Goal: Task Accomplishment & Management: Complete application form

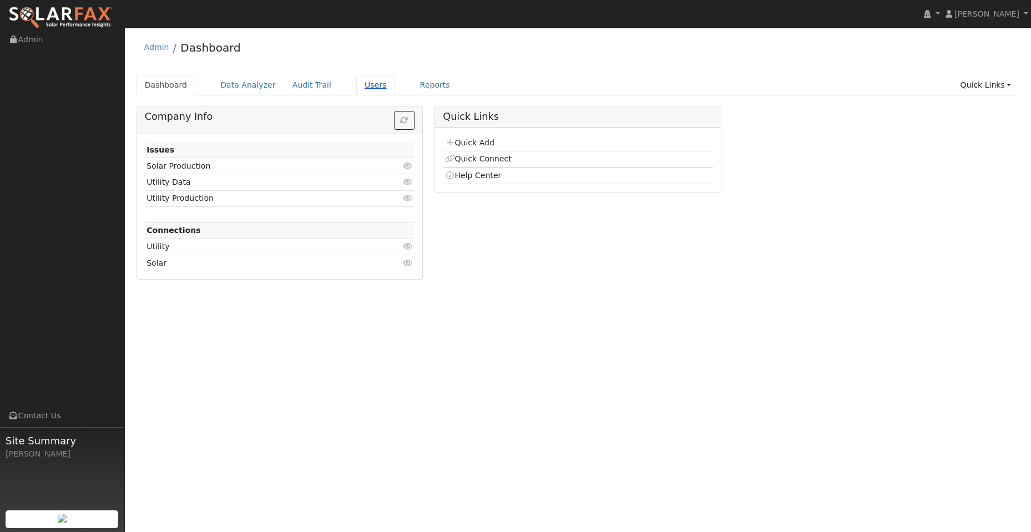
click at [360, 88] on link "Users" at bounding box center [375, 85] width 39 height 21
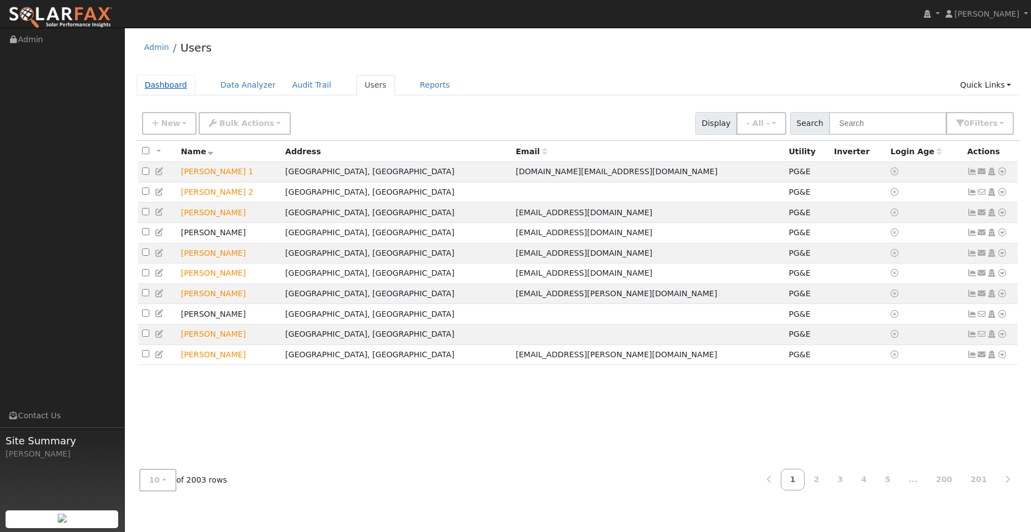
click at [164, 84] on link "Dashboard" at bounding box center [166, 85] width 59 height 21
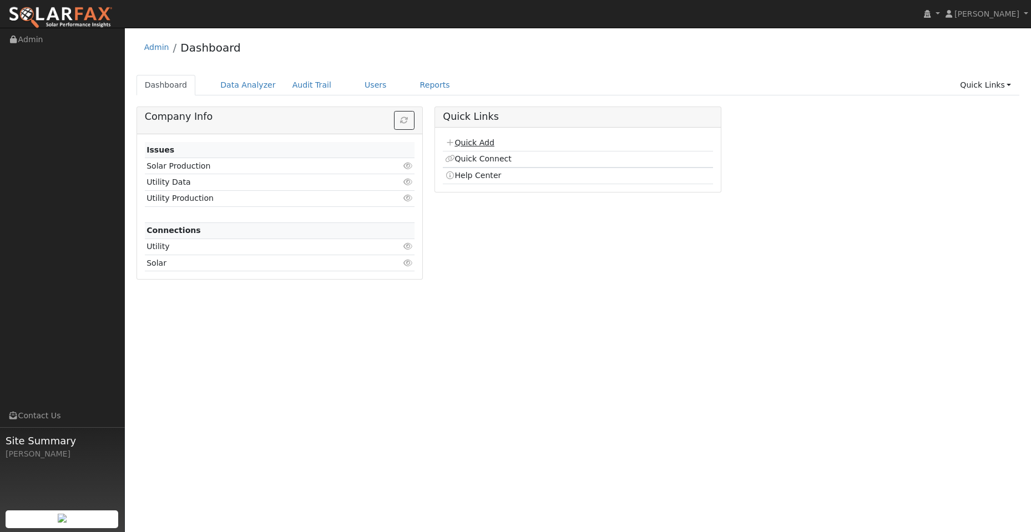
click at [472, 141] on link "Quick Add" at bounding box center [469, 142] width 49 height 9
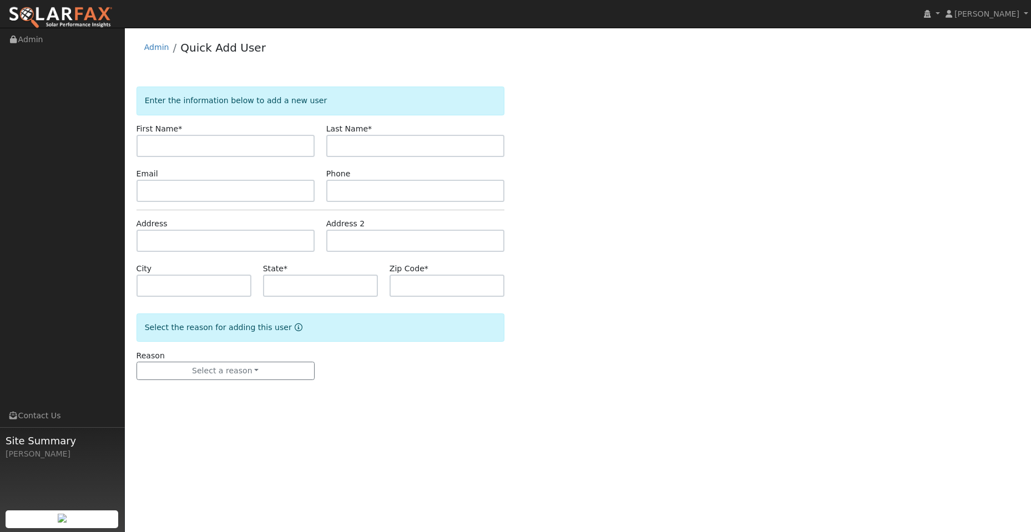
click at [197, 157] on form "Enter the information below to add a new user First Name * Last Name * Email Ph…" at bounding box center [321, 245] width 368 height 316
click at [197, 149] on input "text" at bounding box center [226, 146] width 178 height 22
click at [165, 151] on input "text" at bounding box center [226, 146] width 178 height 22
drag, startPoint x: 174, startPoint y: 146, endPoint x: 149, endPoint y: 142, distance: 24.8
click at [173, 146] on input "text" at bounding box center [226, 146] width 178 height 22
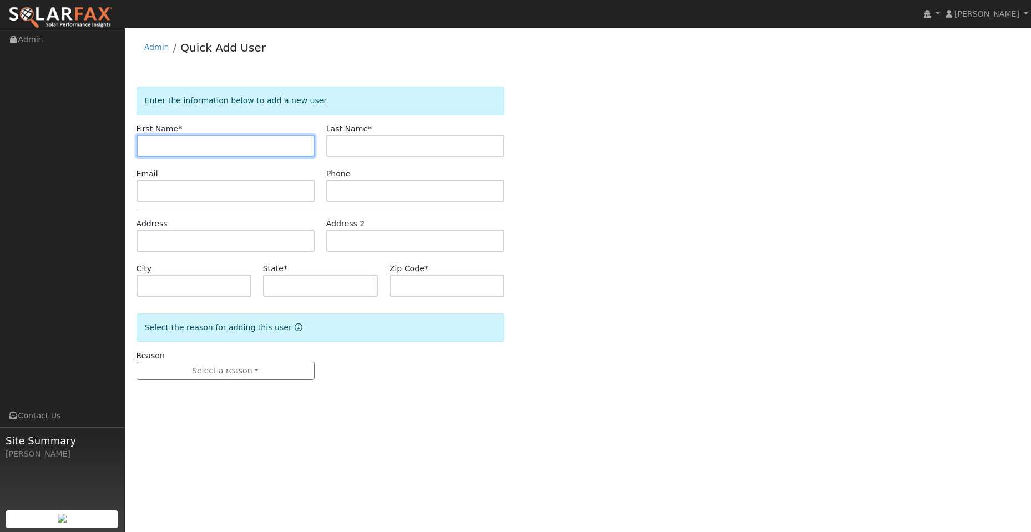
paste input "Edi"
type input "Edi"
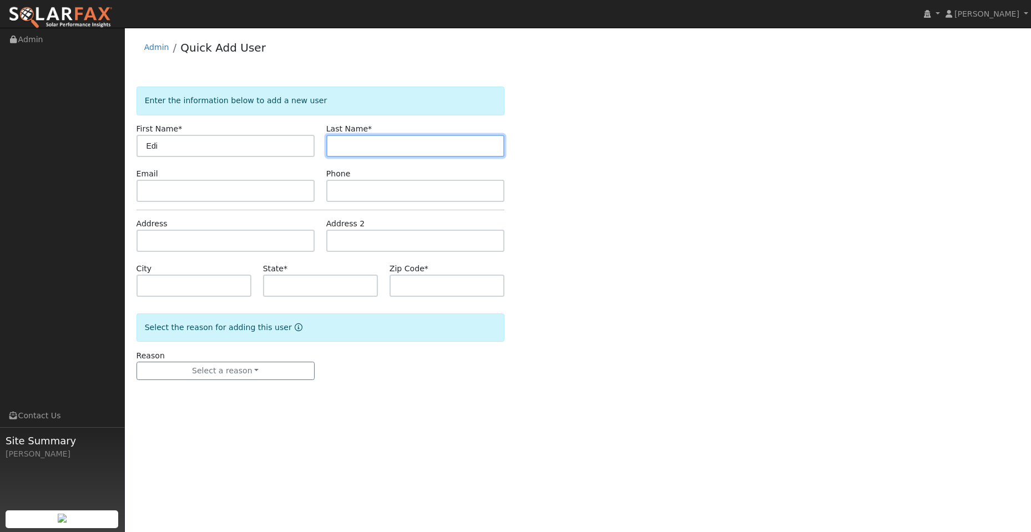
click at [372, 141] on input "text" at bounding box center [415, 146] width 178 height 22
click at [385, 136] on input "text" at bounding box center [415, 146] width 178 height 22
paste input "Thompson"
type input "Thompson"
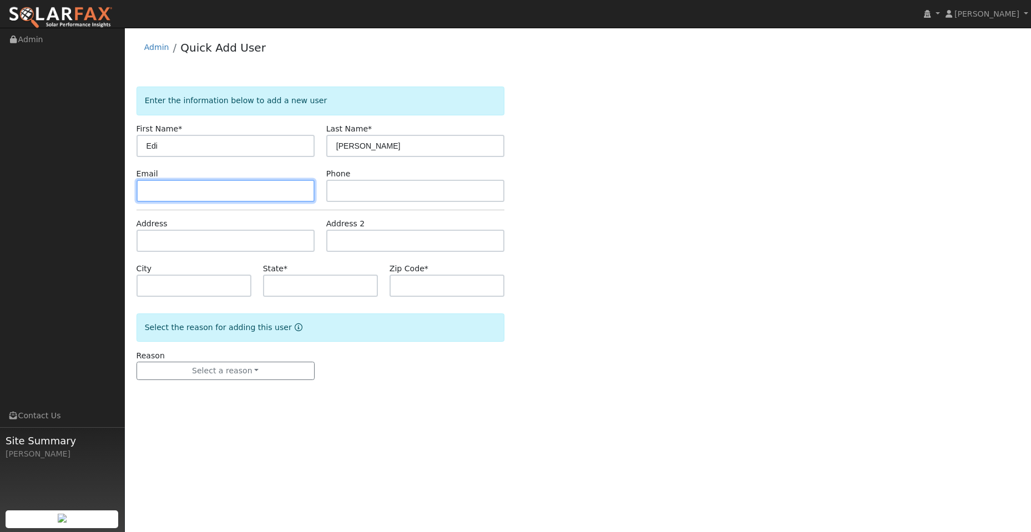
drag, startPoint x: 266, startPoint y: 188, endPoint x: 240, endPoint y: 194, distance: 27.3
click at [266, 188] on input "text" at bounding box center [226, 191] width 178 height 22
click at [362, 203] on form "Enter the information below to add a new user First Name * Edi Last Name * Thom…" at bounding box center [321, 245] width 368 height 316
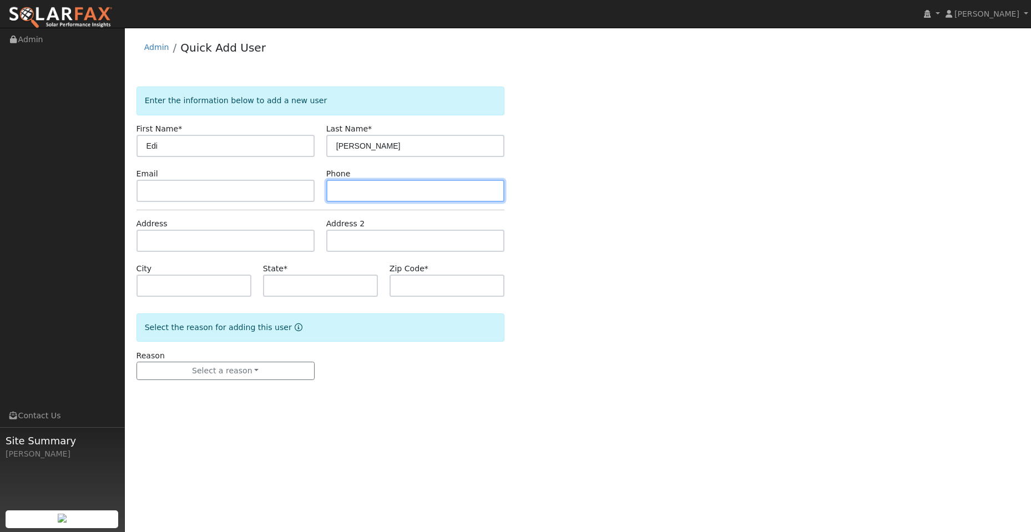
click at [352, 192] on input "text" at bounding box center [415, 191] width 178 height 22
paste input "(916) 953-9294"
type input "(916) 953-9294"
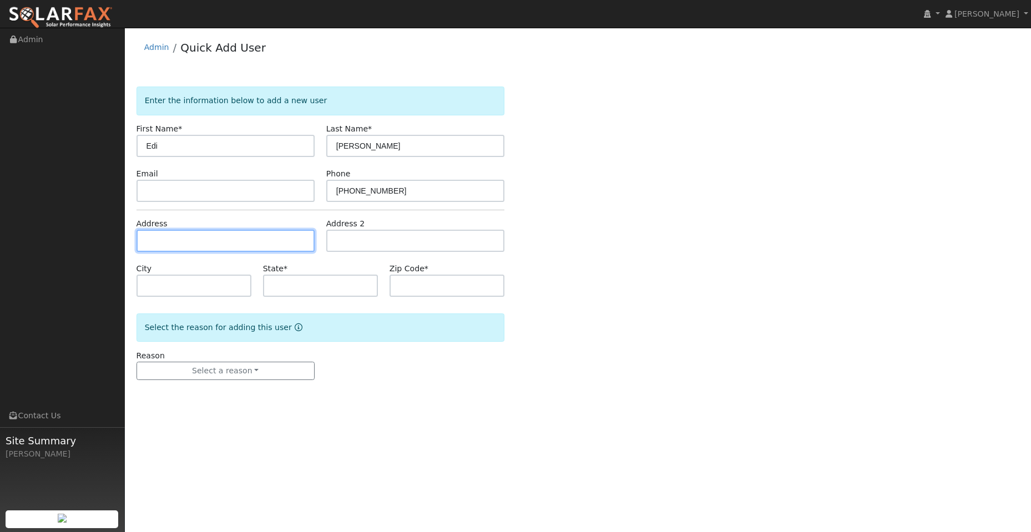
click at [224, 239] on input "text" at bounding box center [226, 241] width 178 height 22
click at [184, 243] on input "text" at bounding box center [226, 241] width 178 height 22
paste input "[STREET_ADDRESS]"
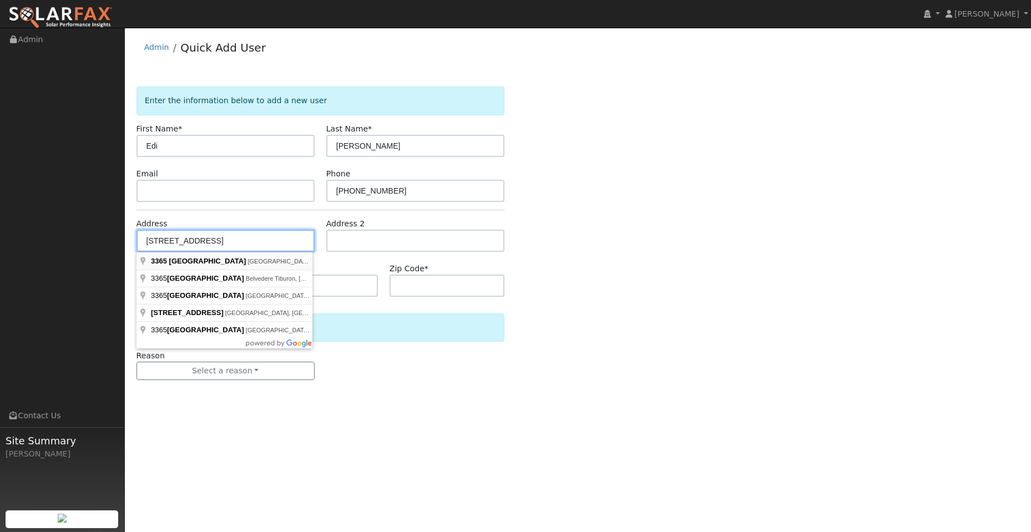
type input "[STREET_ADDRESS]"
type input "[GEOGRAPHIC_DATA]"
type input "CA"
type input "95691"
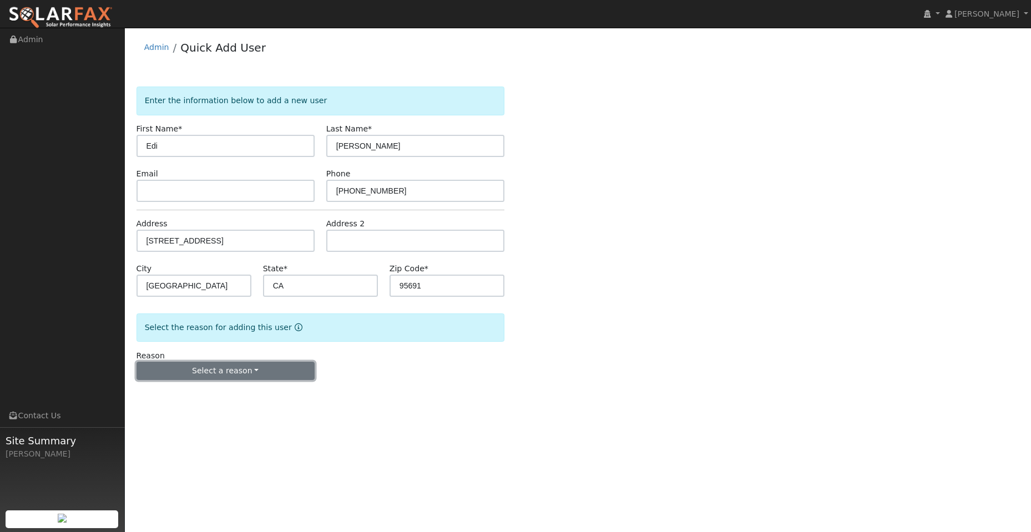
click at [234, 372] on button "Select a reason" at bounding box center [226, 371] width 178 height 19
click at [214, 394] on link "New lead" at bounding box center [198, 394] width 123 height 16
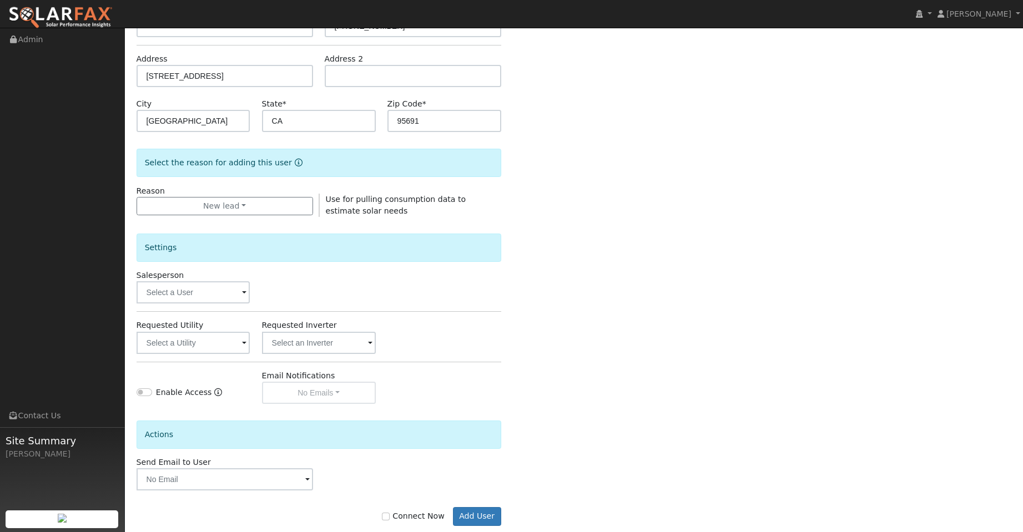
scroll to position [187, 0]
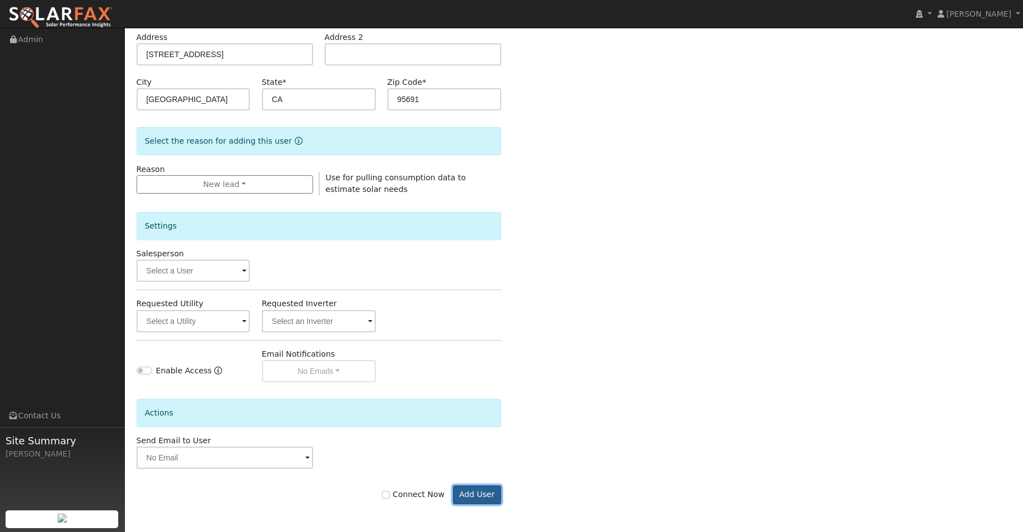
click at [484, 492] on button "Add User" at bounding box center [477, 495] width 48 height 19
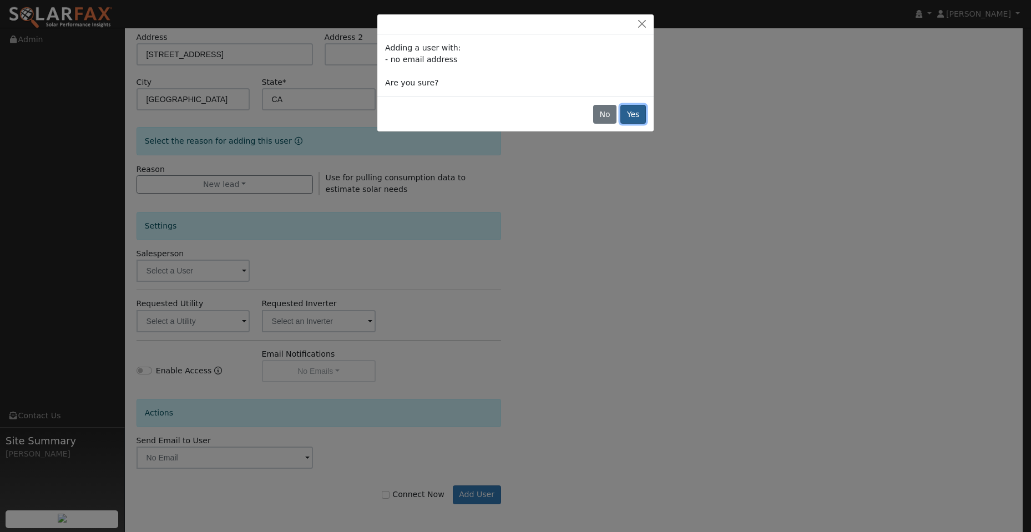
click at [634, 113] on button "Yes" at bounding box center [634, 114] width 26 height 19
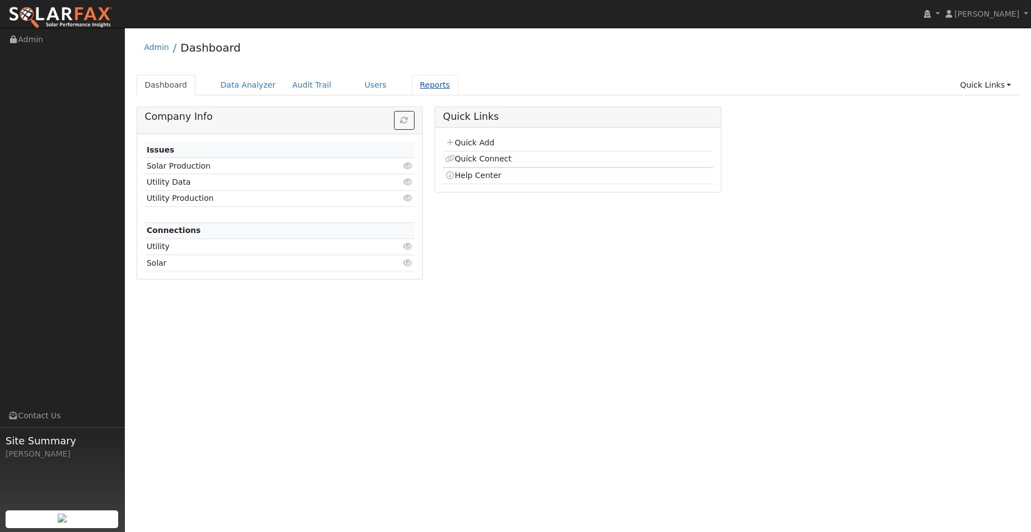
click at [412, 83] on link "Reports" at bounding box center [435, 85] width 47 height 21
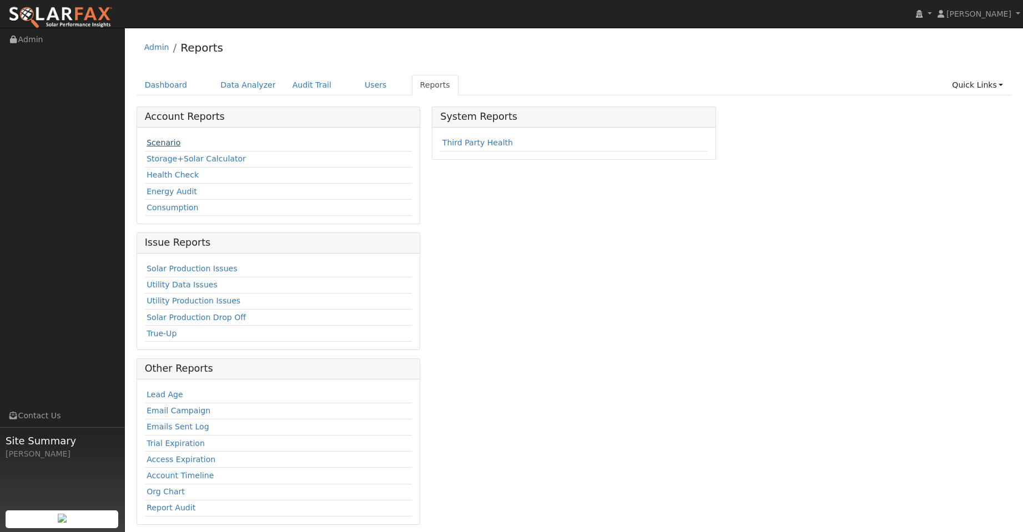
click at [169, 145] on link "Scenario" at bounding box center [164, 142] width 34 height 9
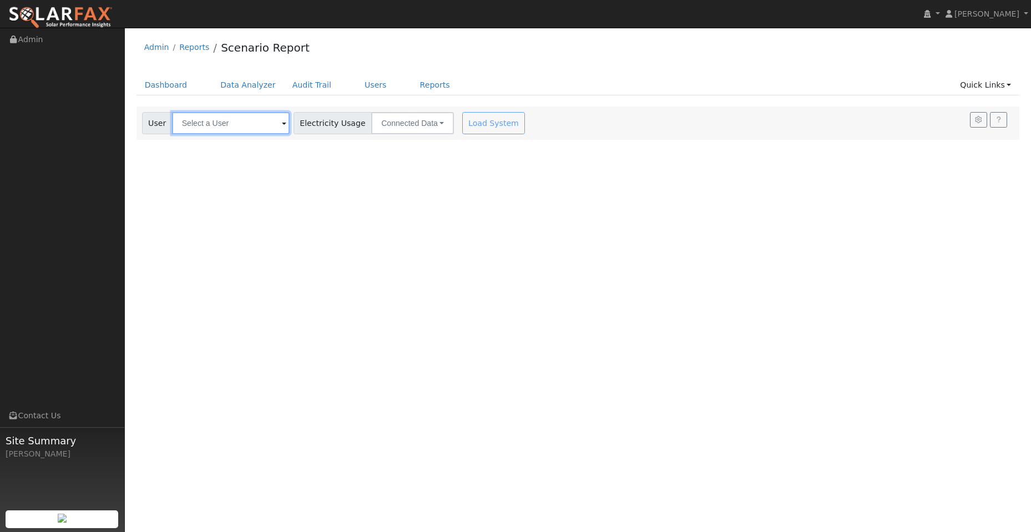
click at [229, 122] on input "text" at bounding box center [231, 123] width 118 height 22
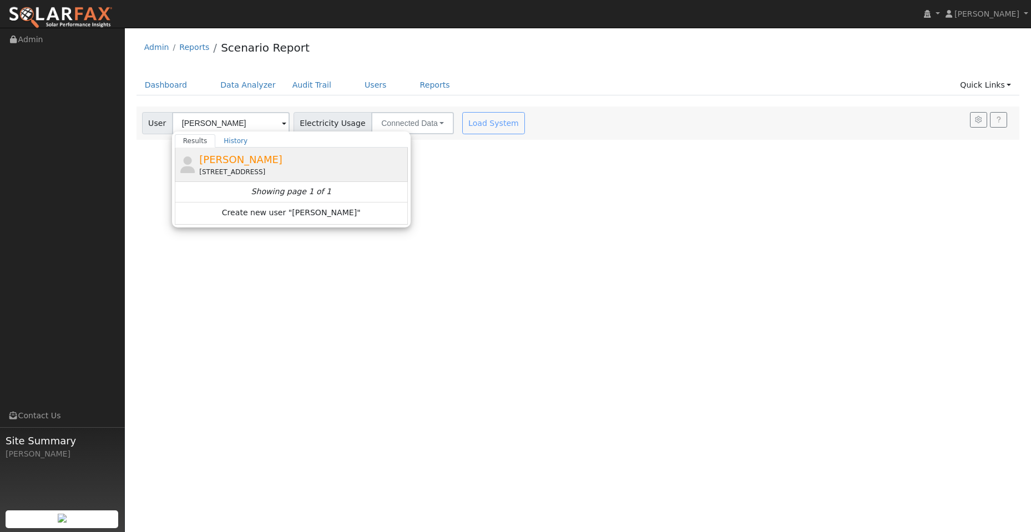
click at [285, 167] on div "3365 Jamaica Street, West Sacramento, CA 95691" at bounding box center [302, 172] width 206 height 10
type input "Edi Thompson"
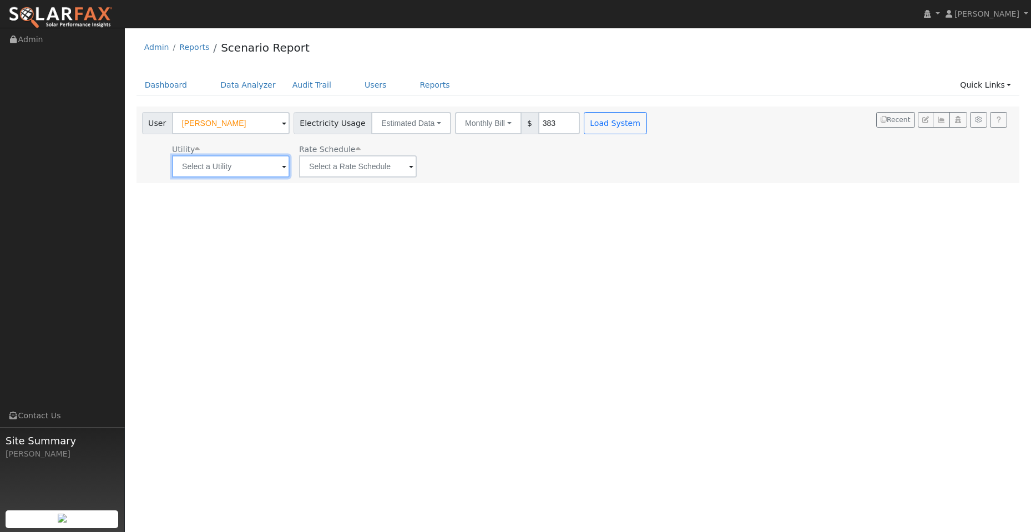
click at [258, 164] on input "text" at bounding box center [231, 166] width 118 height 22
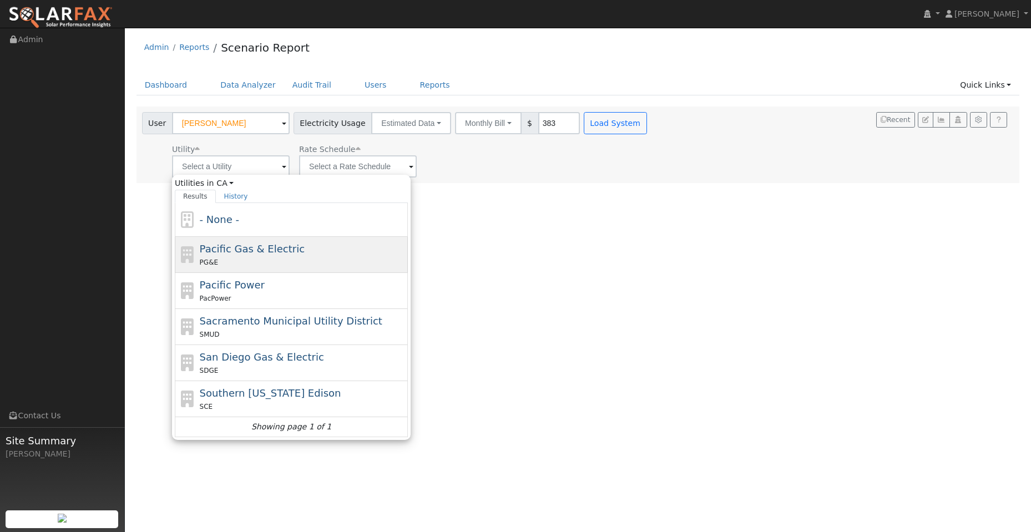
click at [278, 248] on span "Pacific Gas & Electric" at bounding box center [252, 249] width 105 height 12
type input "Pacific Gas & Electric"
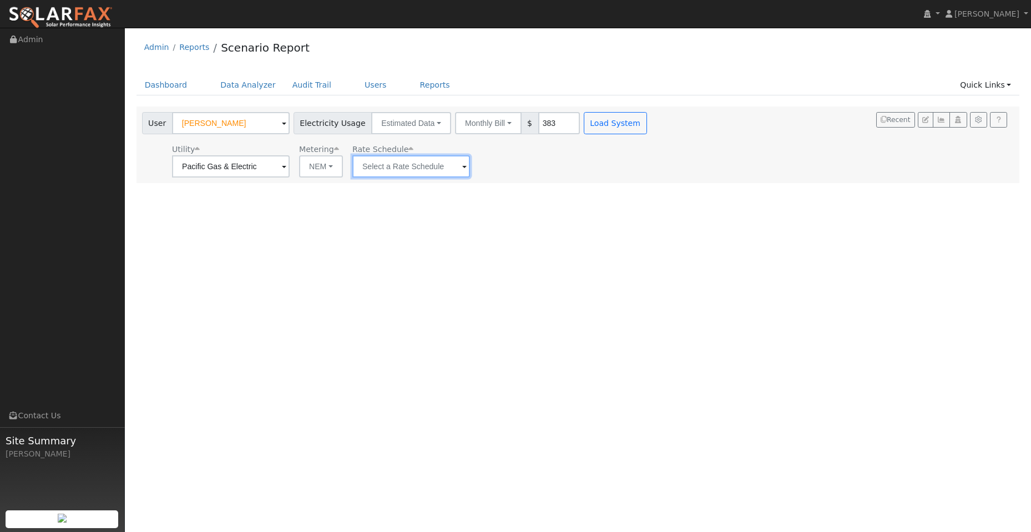
click at [427, 167] on input "text" at bounding box center [411, 166] width 118 height 22
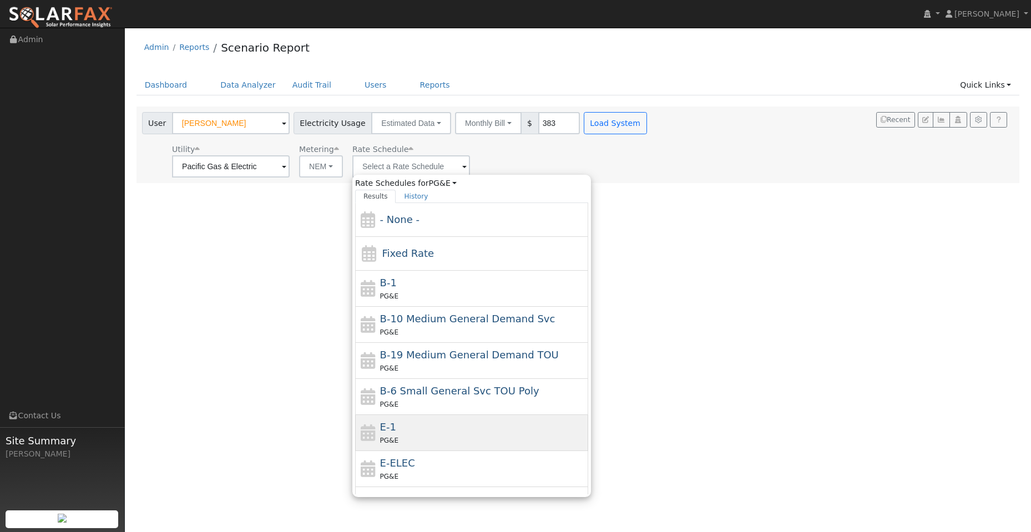
click at [457, 431] on div "E-1 PG&E" at bounding box center [483, 433] width 206 height 27
type input "E-1"
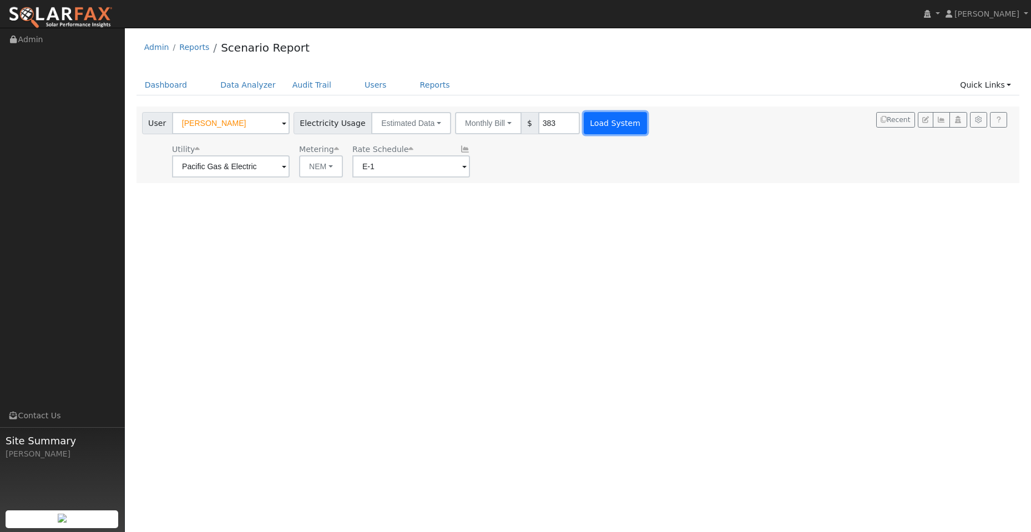
click at [607, 120] on button "Load System" at bounding box center [615, 123] width 63 height 22
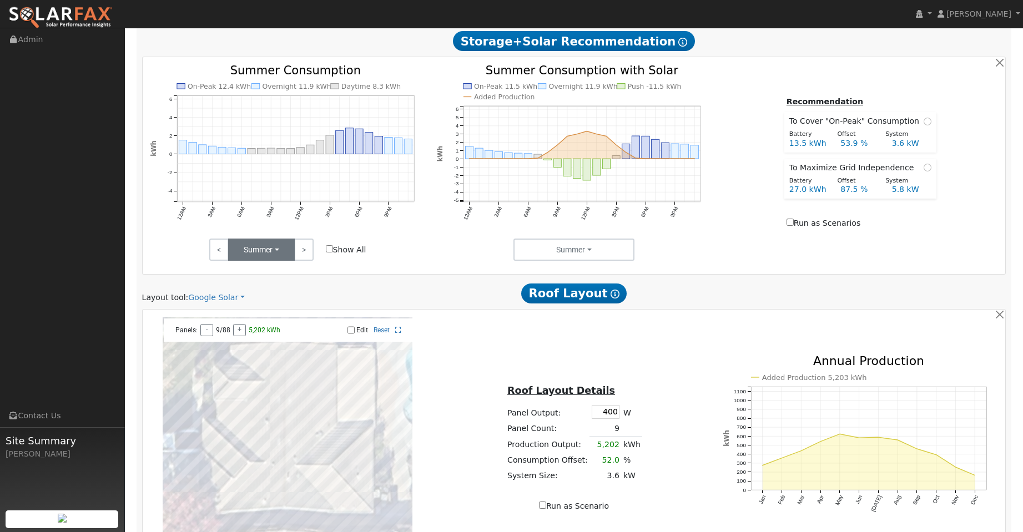
scroll to position [373, 0]
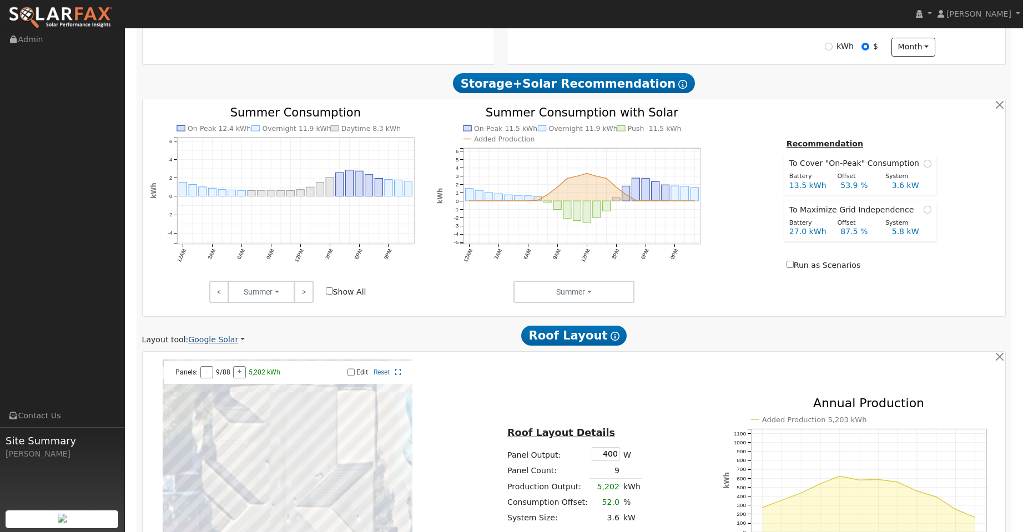
click at [233, 340] on link "Google Solar" at bounding box center [216, 340] width 57 height 12
click at [234, 391] on link "Aurora" at bounding box center [223, 391] width 77 height 16
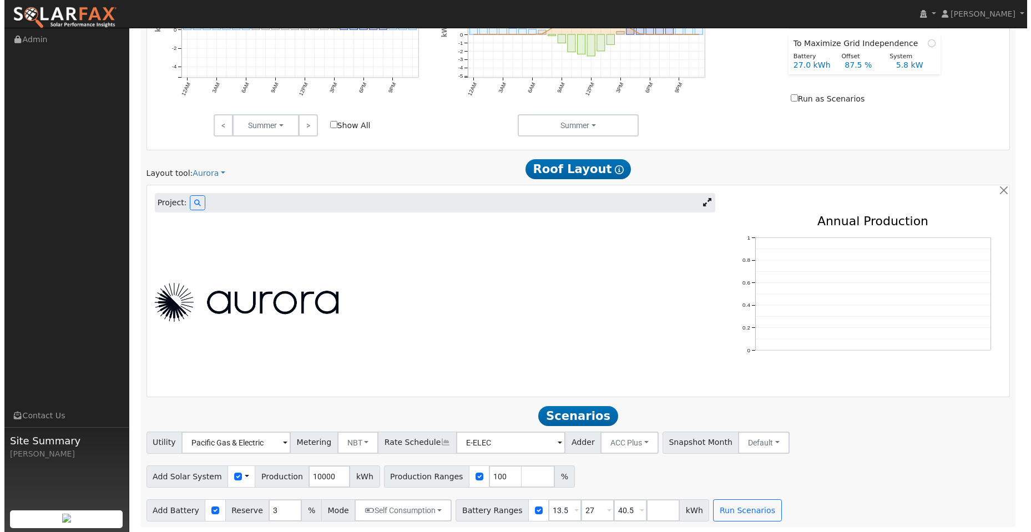
scroll to position [541, 0]
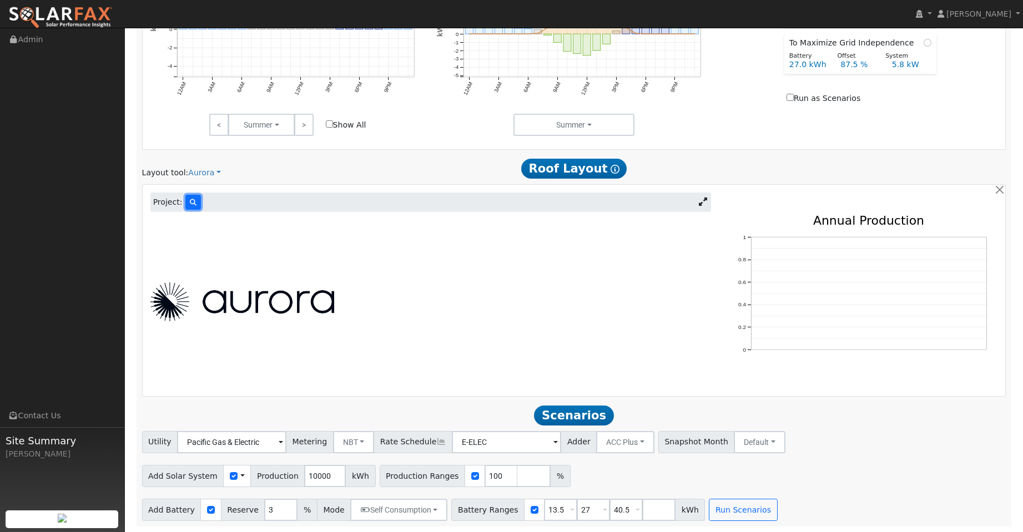
click at [190, 202] on icon at bounding box center [193, 202] width 7 height 7
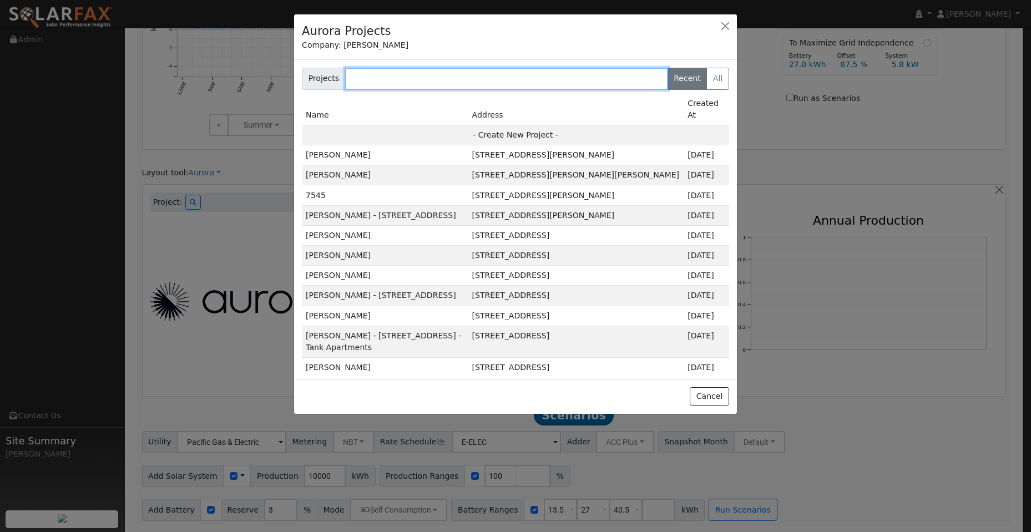
click at [365, 77] on input "text" at bounding box center [506, 79] width 323 height 22
paste input "[PERSON_NAME]"
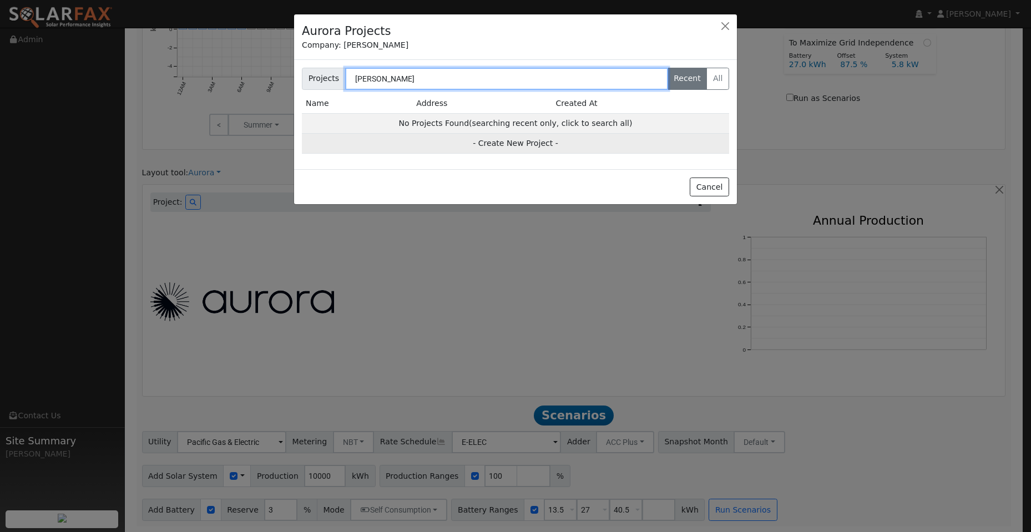
type input "[PERSON_NAME]"
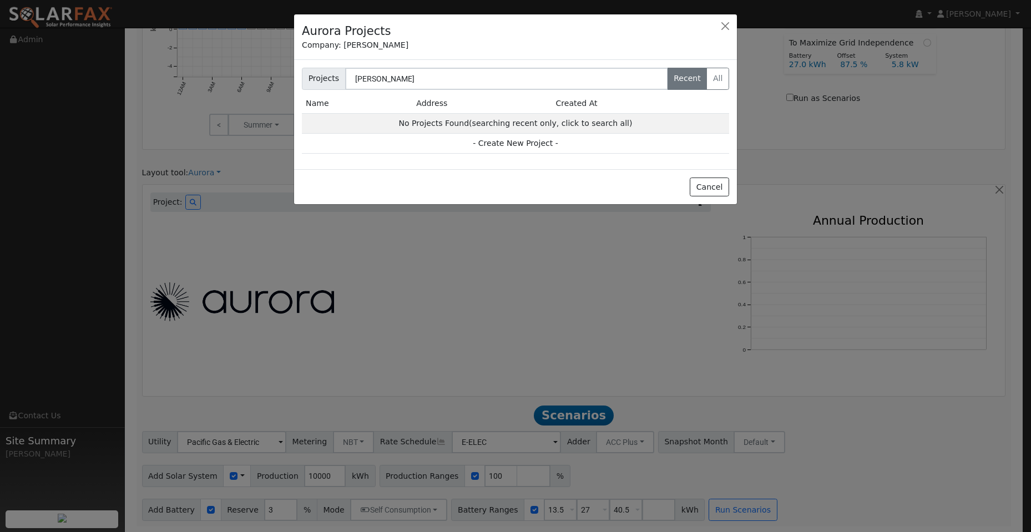
click at [506, 150] on td "- Create New Project -" at bounding box center [515, 144] width 427 height 20
type input "[PERSON_NAME]"
type input "3365 Jamaica Street"
type input "[GEOGRAPHIC_DATA]"
type input "CA"
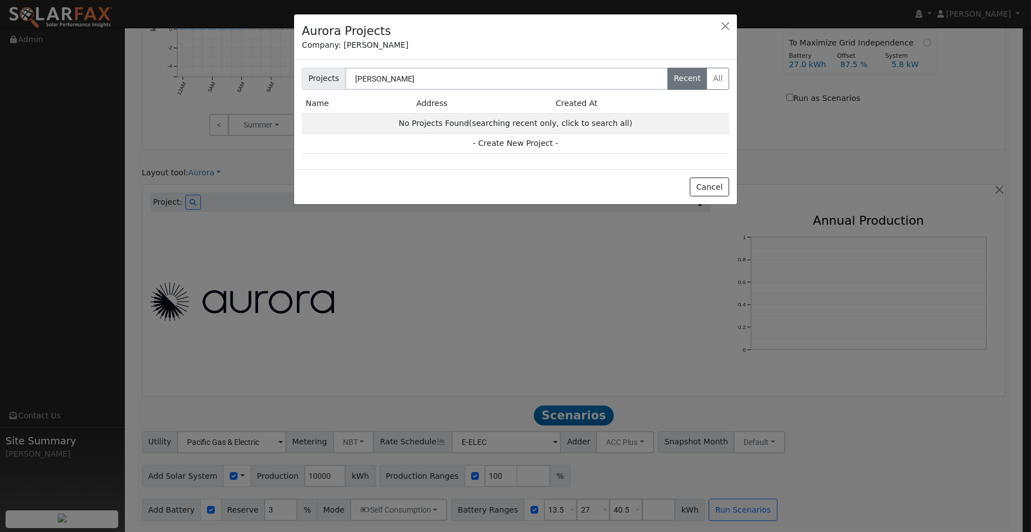
type input "95691"
type input "Design"
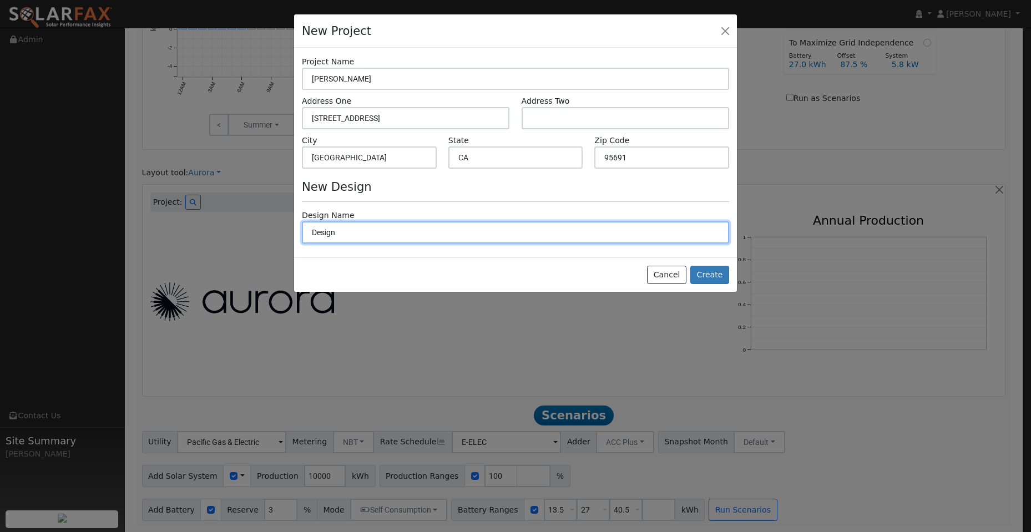
click at [426, 239] on input "Design" at bounding box center [515, 232] width 427 height 22
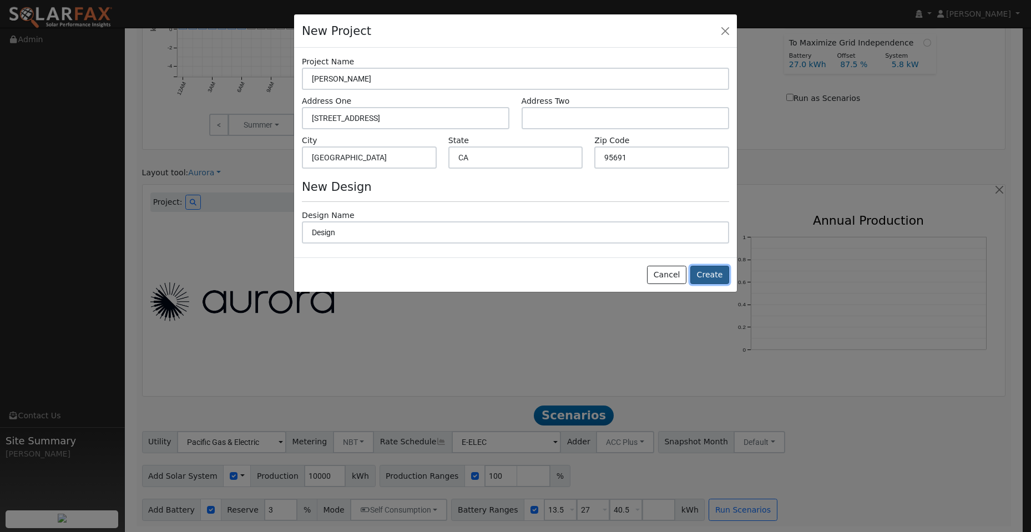
click at [709, 272] on button "Create" at bounding box center [710, 275] width 39 height 19
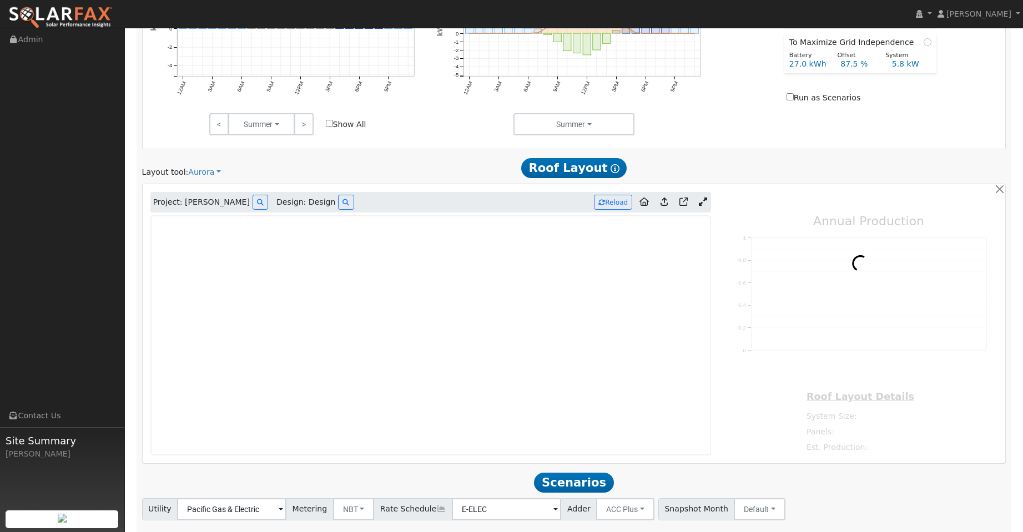
type input "0"
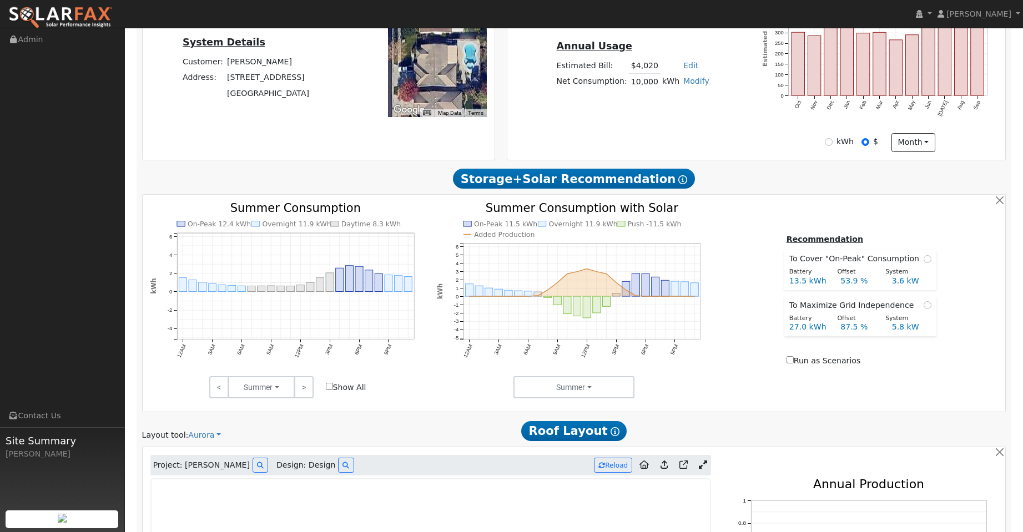
scroll to position [0, 0]
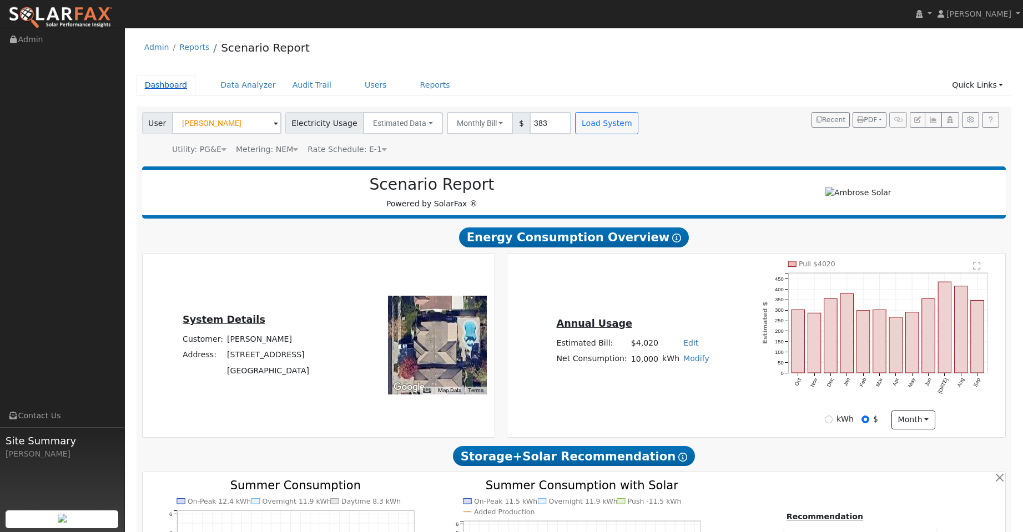
click at [162, 87] on link "Dashboard" at bounding box center [166, 85] width 59 height 21
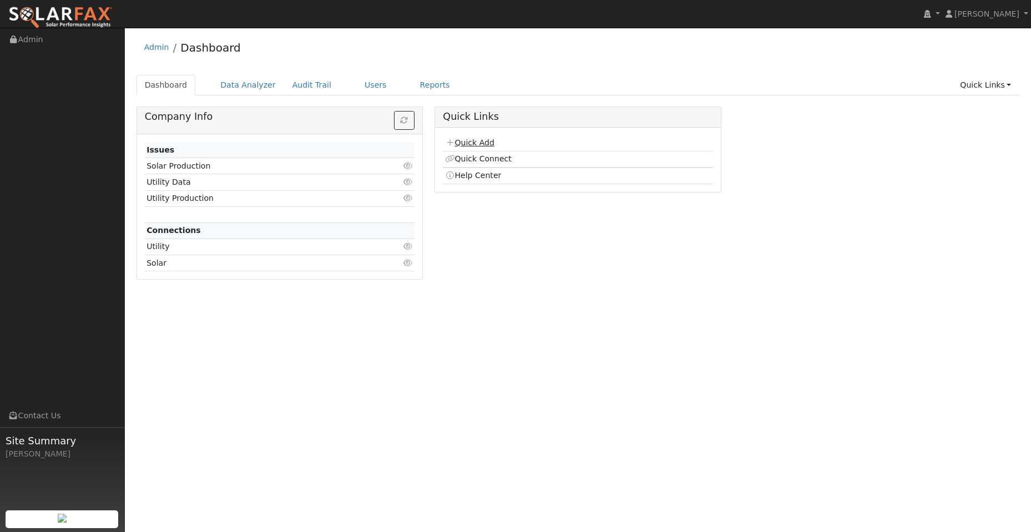
click at [476, 143] on link "Quick Add" at bounding box center [469, 142] width 49 height 9
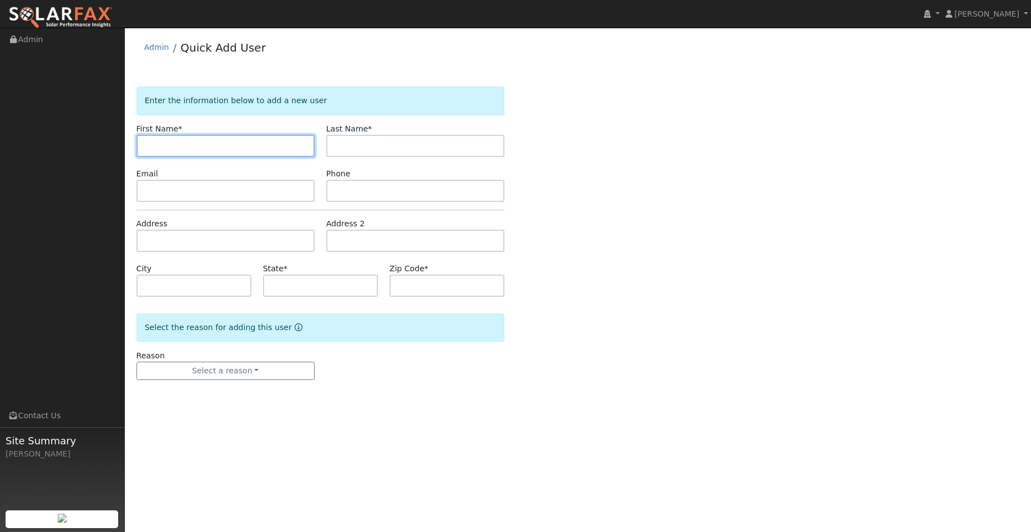
click at [170, 141] on input "text" at bounding box center [226, 146] width 178 height 22
paste input "Martha"
type input "Martha"
click at [197, 272] on div "City" at bounding box center [193, 280] width 127 height 34
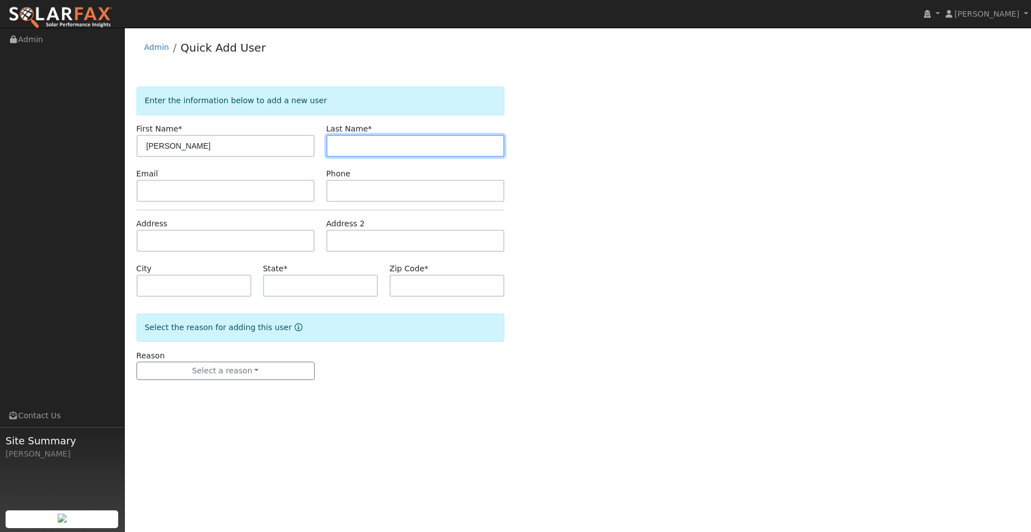
click at [361, 144] on input "text" at bounding box center [415, 146] width 178 height 22
click at [344, 146] on input "text" at bounding box center [415, 146] width 178 height 22
paste input "Castro"
type input "Castro"
click at [170, 170] on div "Email" at bounding box center [225, 185] width 190 height 34
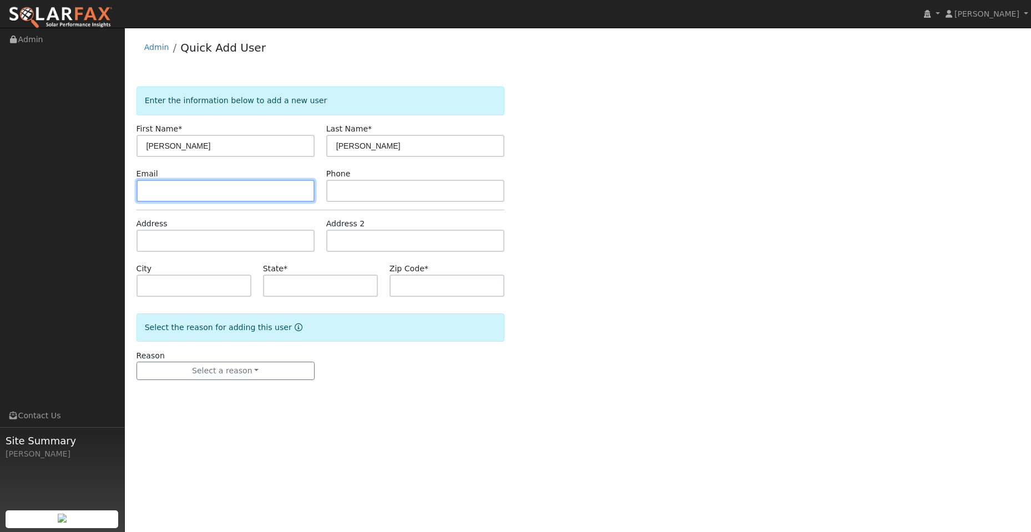
click at [177, 202] on input "text" at bounding box center [226, 191] width 178 height 22
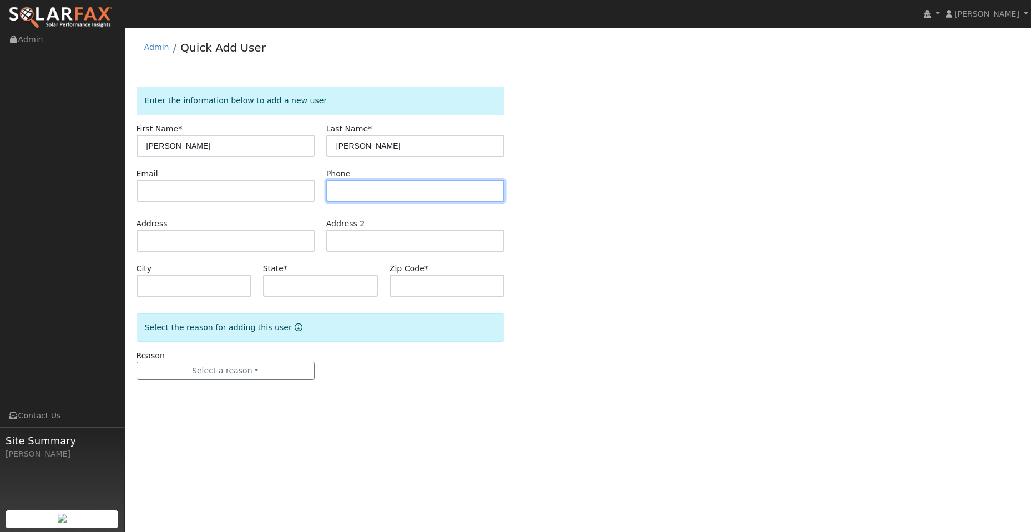
click at [345, 190] on input "text" at bounding box center [415, 191] width 178 height 22
paste input "(916) 708-0046"
type input "(916) 708-0046"
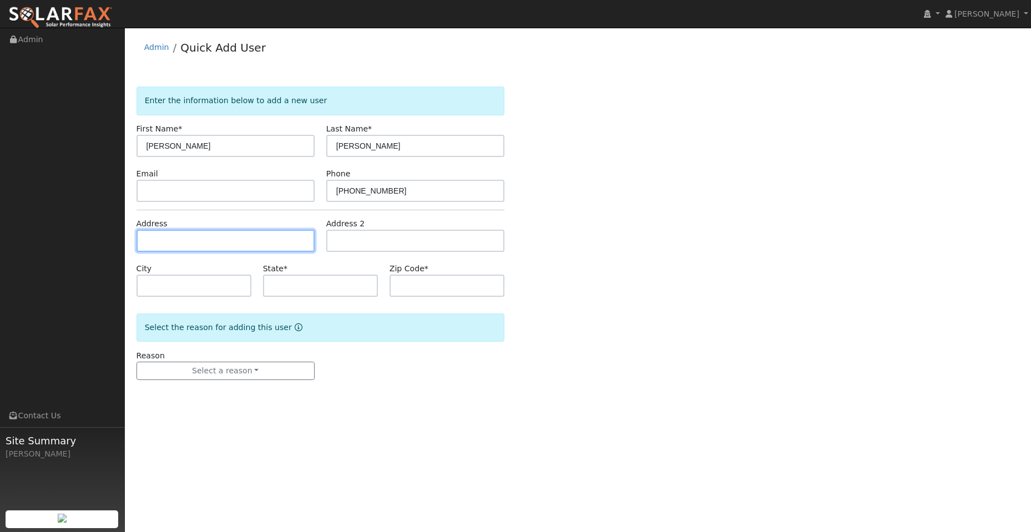
click at [216, 241] on input "text" at bounding box center [226, 241] width 178 height 22
click at [159, 238] on input "text" at bounding box center [226, 241] width 178 height 22
paste input "[STREET_ADDRESS]"
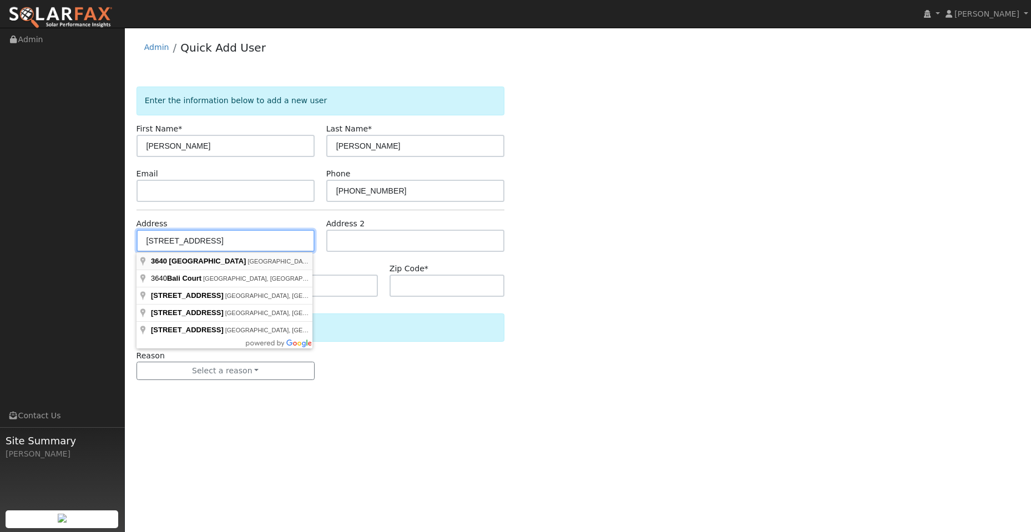
type input "[STREET_ADDRESS]"
type input "[GEOGRAPHIC_DATA]"
type input "CA"
type input "95691"
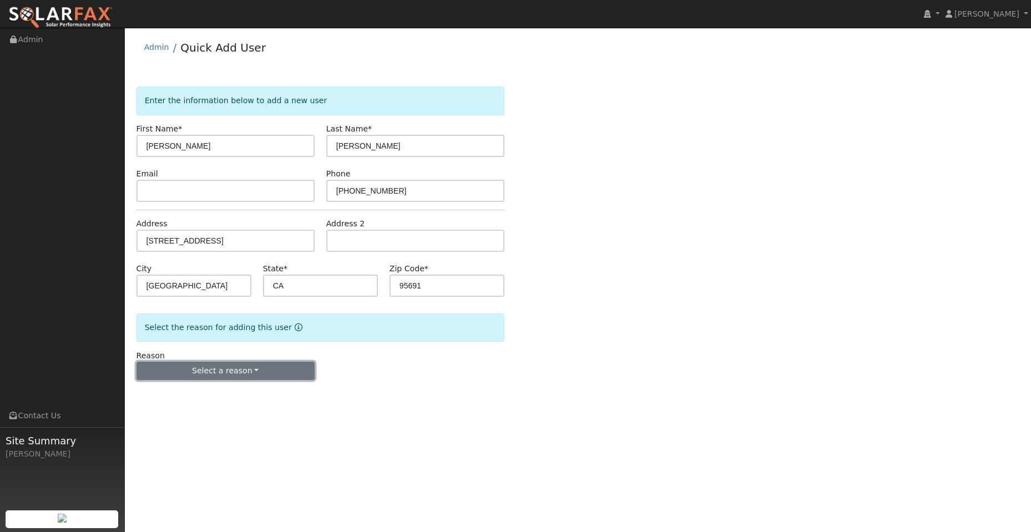
click at [220, 366] on button "Select a reason" at bounding box center [226, 371] width 178 height 19
click at [211, 391] on link "New lead" at bounding box center [198, 394] width 123 height 16
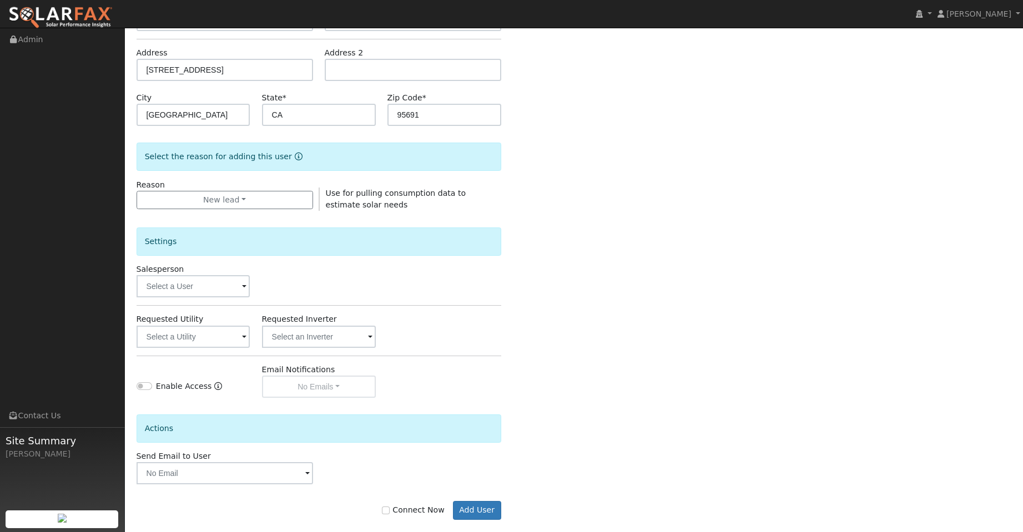
scroll to position [187, 0]
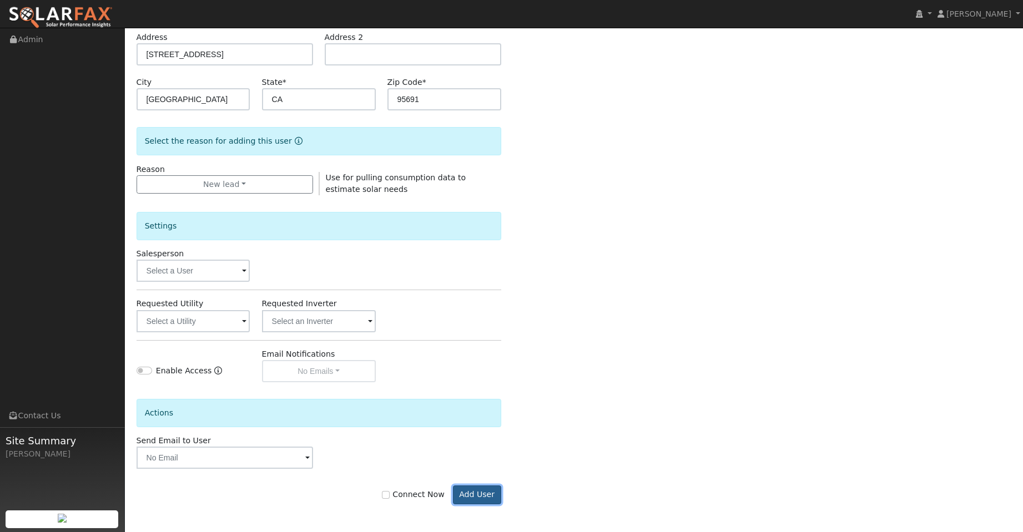
click at [483, 503] on button "Add User" at bounding box center [477, 495] width 48 height 19
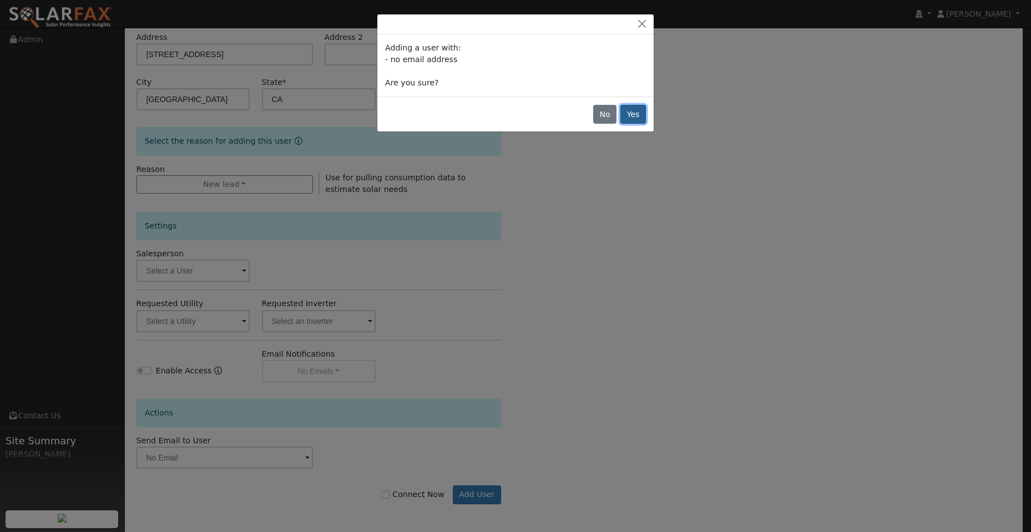
click at [638, 105] on button "Yes" at bounding box center [634, 114] width 26 height 19
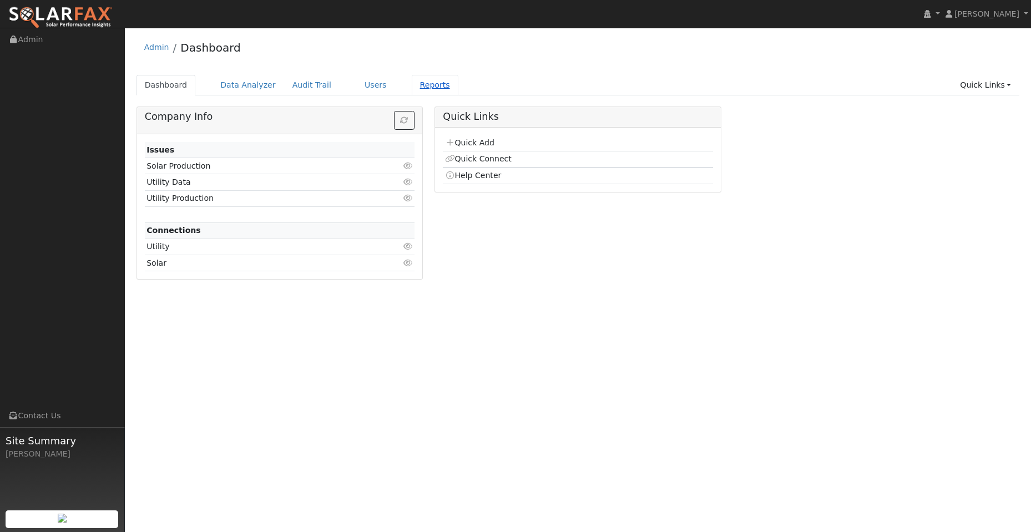
click at [412, 84] on link "Reports" at bounding box center [435, 85] width 47 height 21
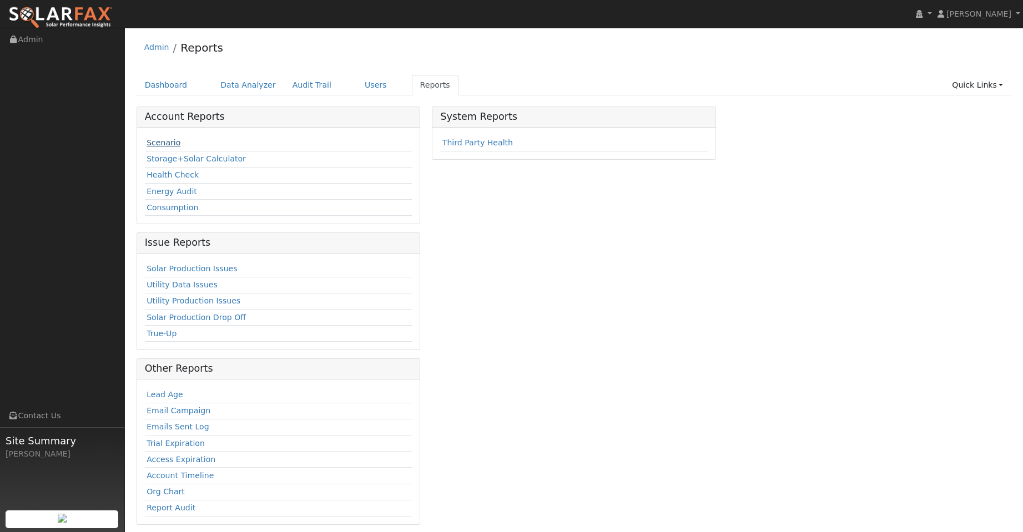
click at [165, 143] on link "Scenario" at bounding box center [164, 142] width 34 height 9
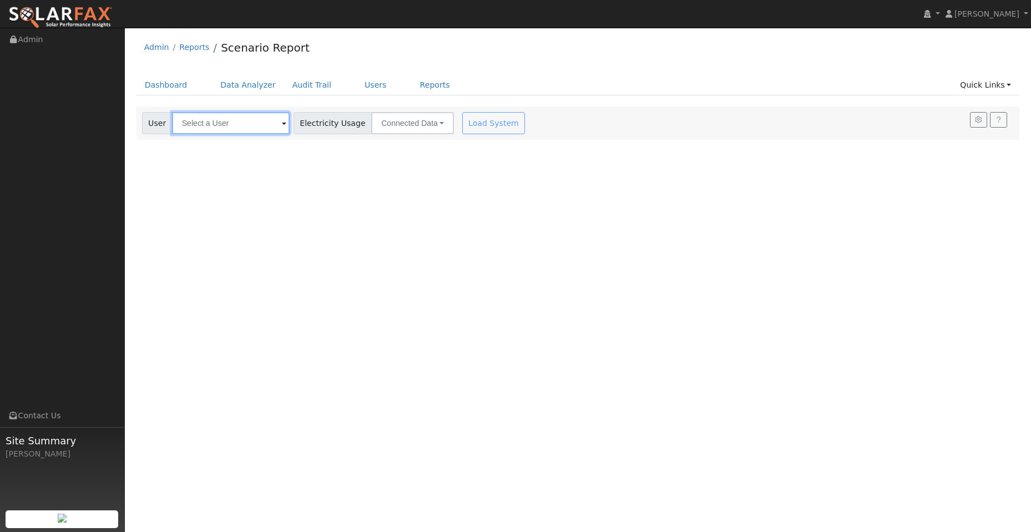
click at [234, 121] on input "text" at bounding box center [231, 123] width 118 height 22
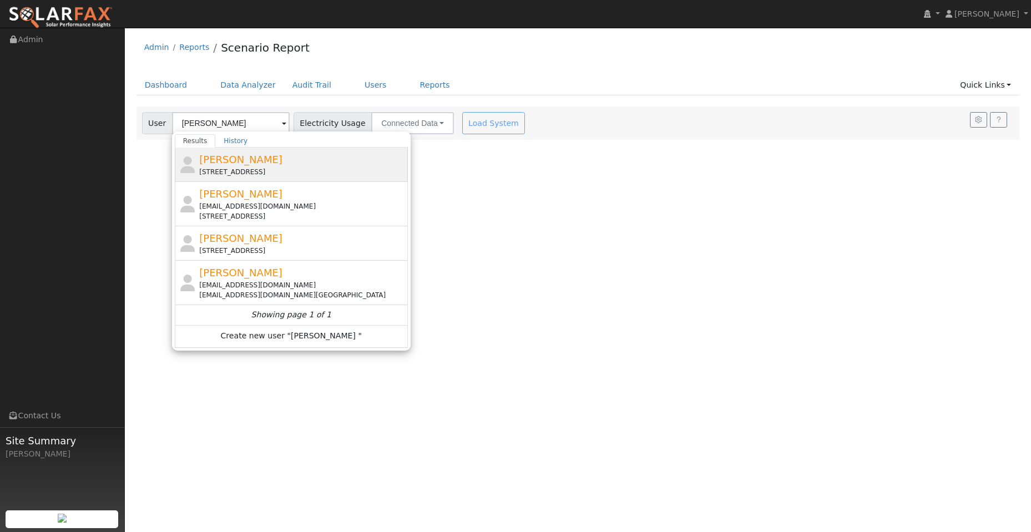
click at [248, 167] on div "[STREET_ADDRESS]" at bounding box center [302, 172] width 206 height 10
type input "[PERSON_NAME]"
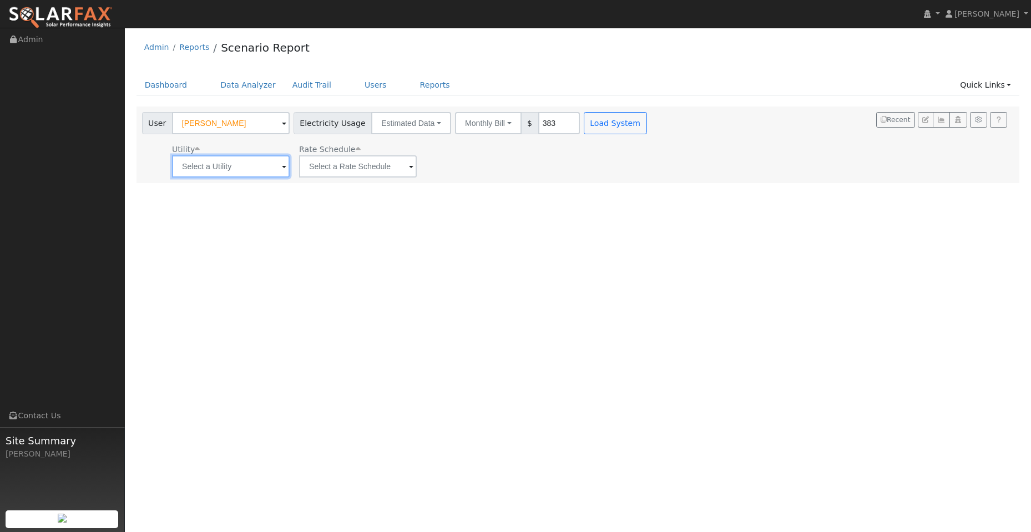
click at [261, 169] on input "text" at bounding box center [231, 166] width 118 height 22
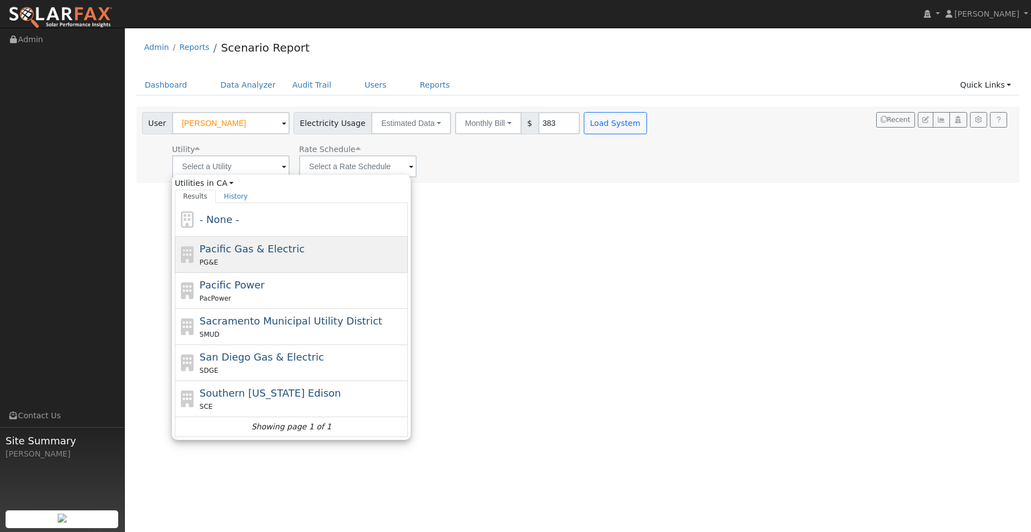
click at [268, 259] on div "PG&E" at bounding box center [303, 262] width 206 height 12
type input "Pacific Gas & Electric"
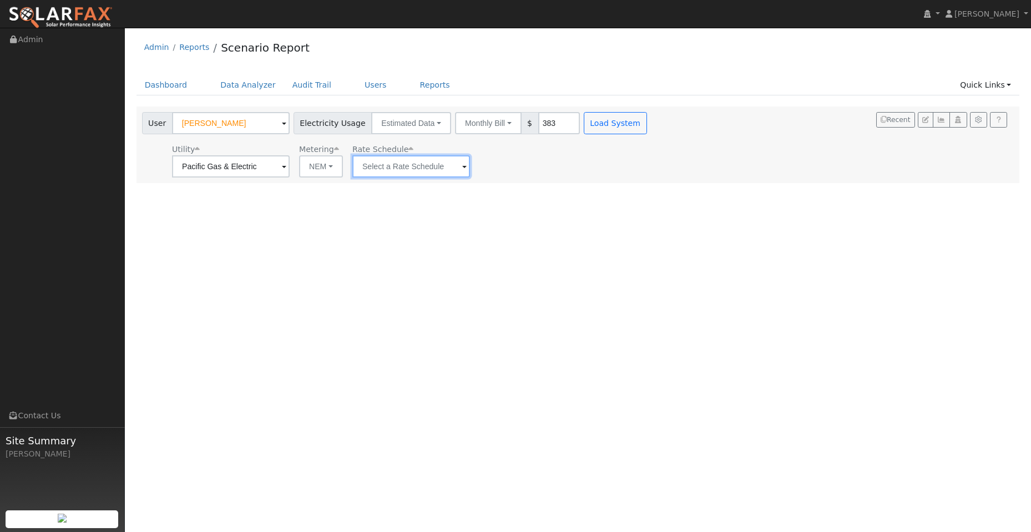
click at [391, 169] on input "text" at bounding box center [411, 166] width 118 height 22
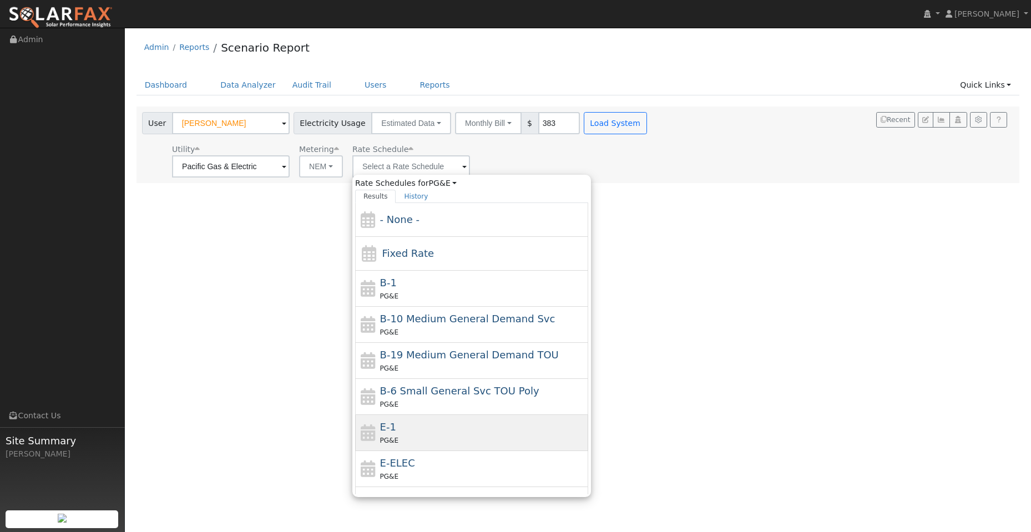
click at [452, 434] on div "E-1 PG&E" at bounding box center [483, 433] width 206 height 27
type input "E-1"
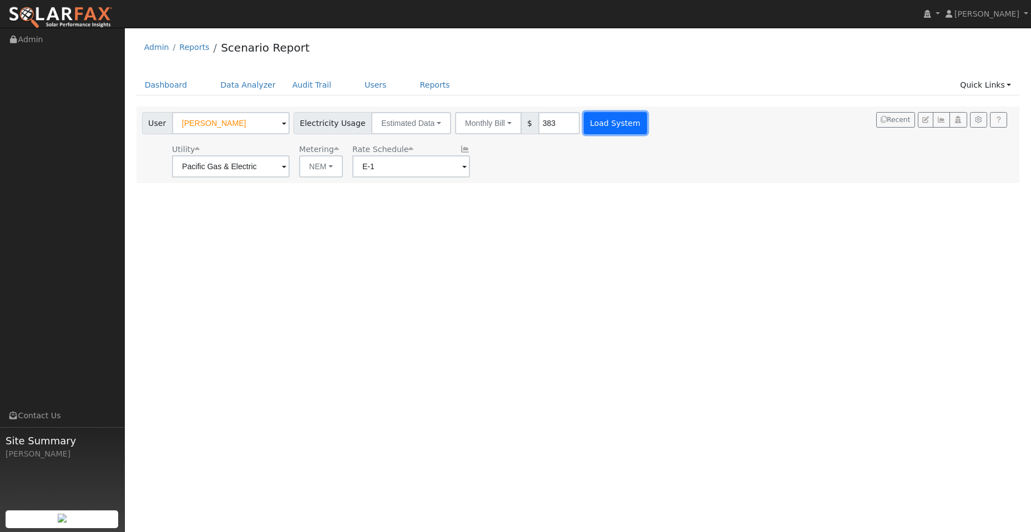
click at [608, 123] on button "Load System" at bounding box center [615, 123] width 63 height 22
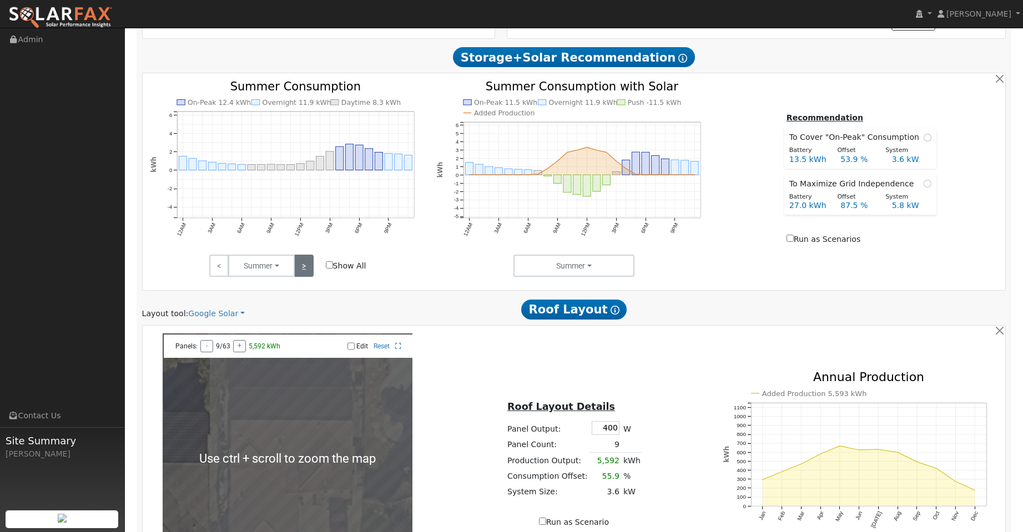
scroll to position [373, 0]
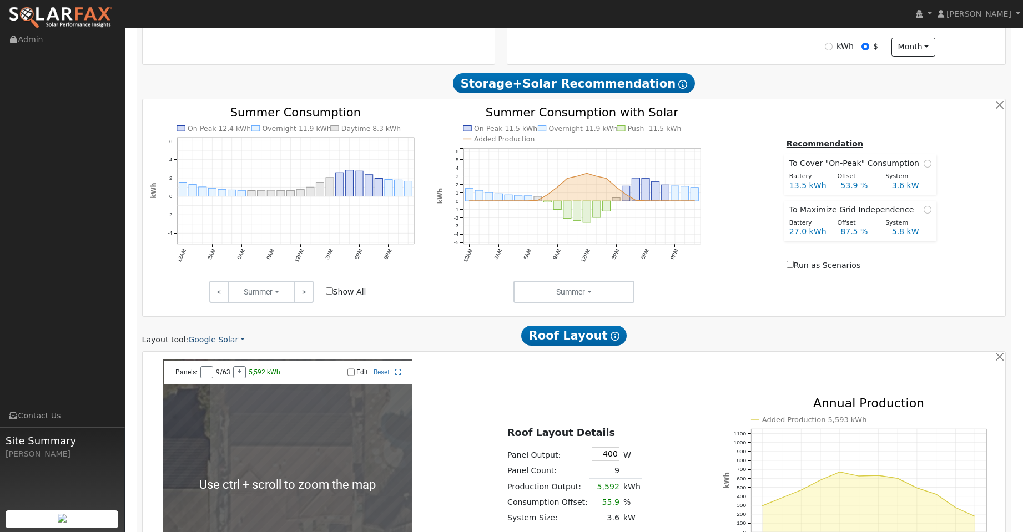
click at [233, 341] on link "Google Solar" at bounding box center [216, 340] width 57 height 12
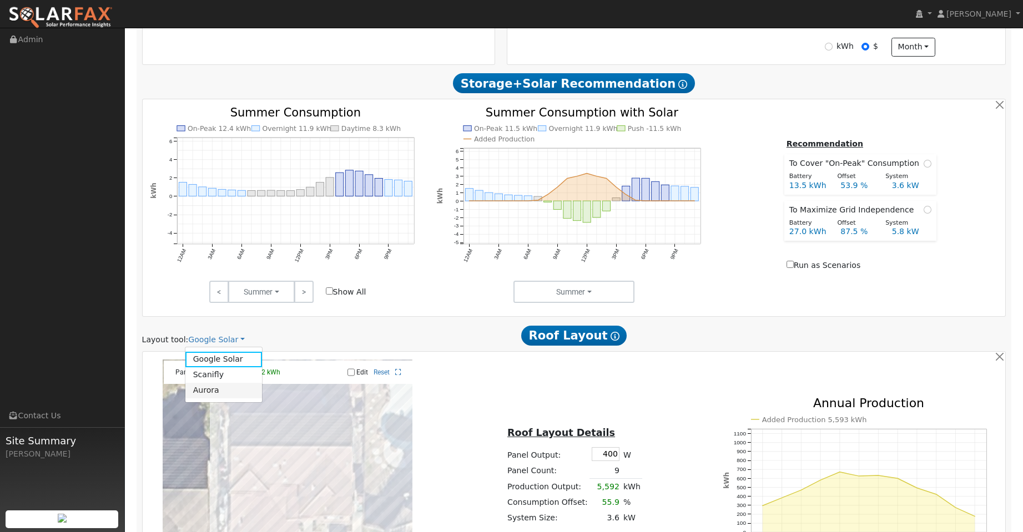
click at [235, 391] on link "Aurora" at bounding box center [223, 391] width 77 height 16
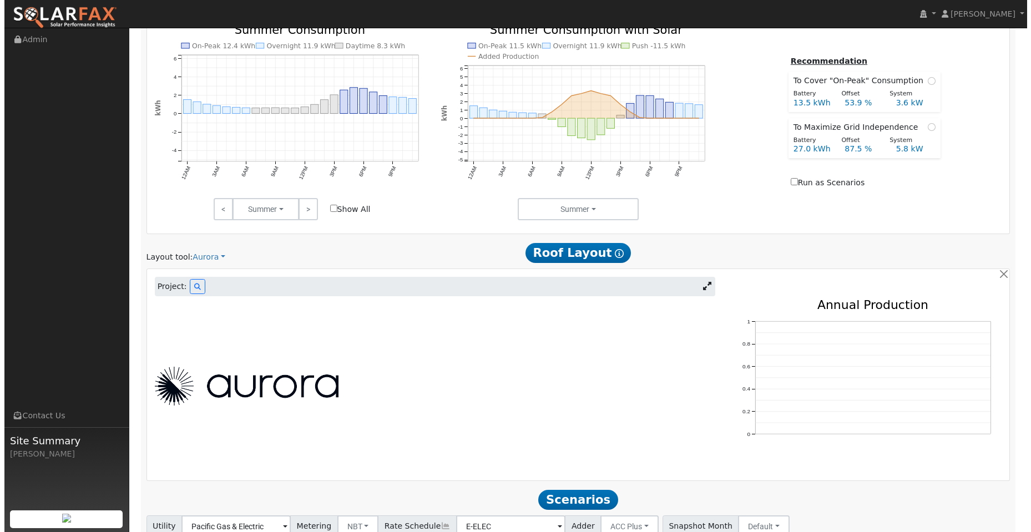
scroll to position [541, 0]
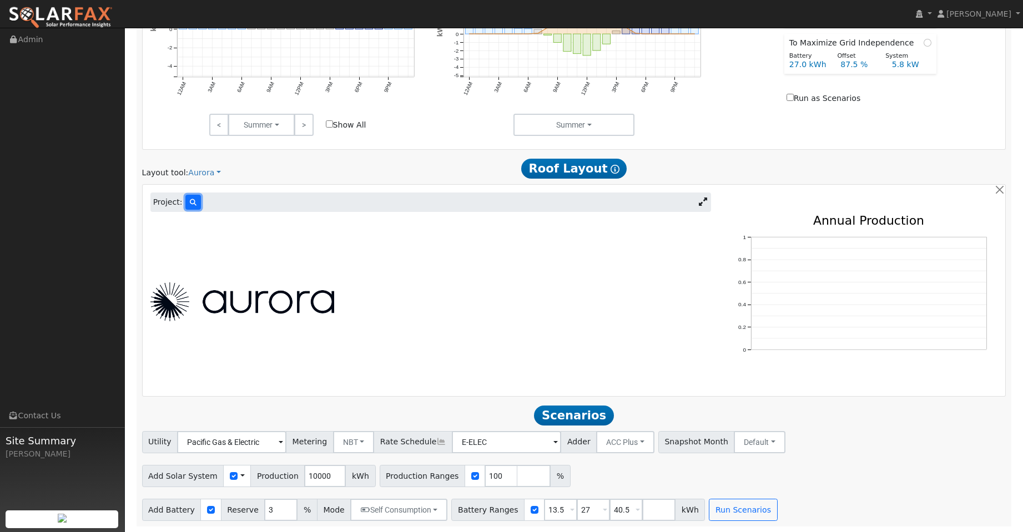
click at [190, 205] on icon at bounding box center [193, 202] width 7 height 7
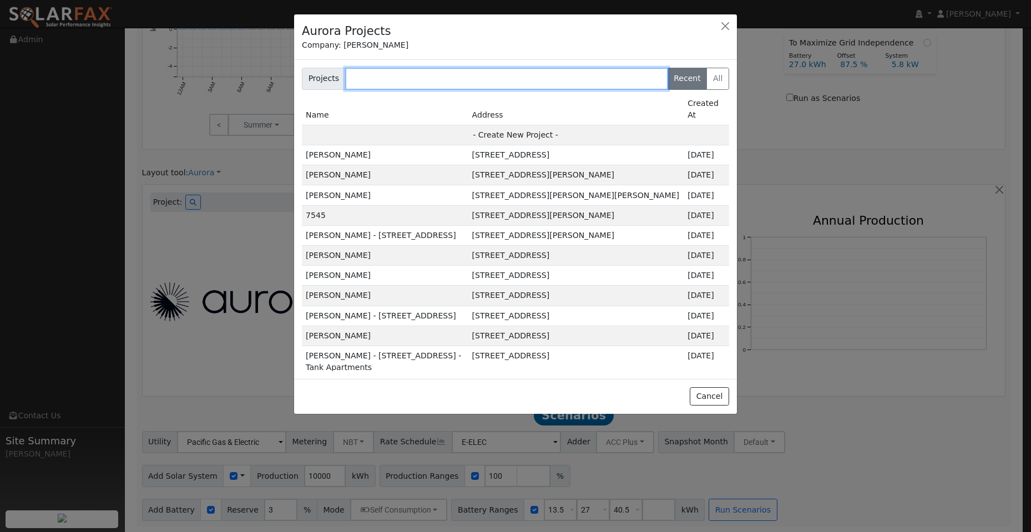
click at [367, 83] on input "text" at bounding box center [506, 79] width 323 height 22
paste input "[PERSON_NAME]"
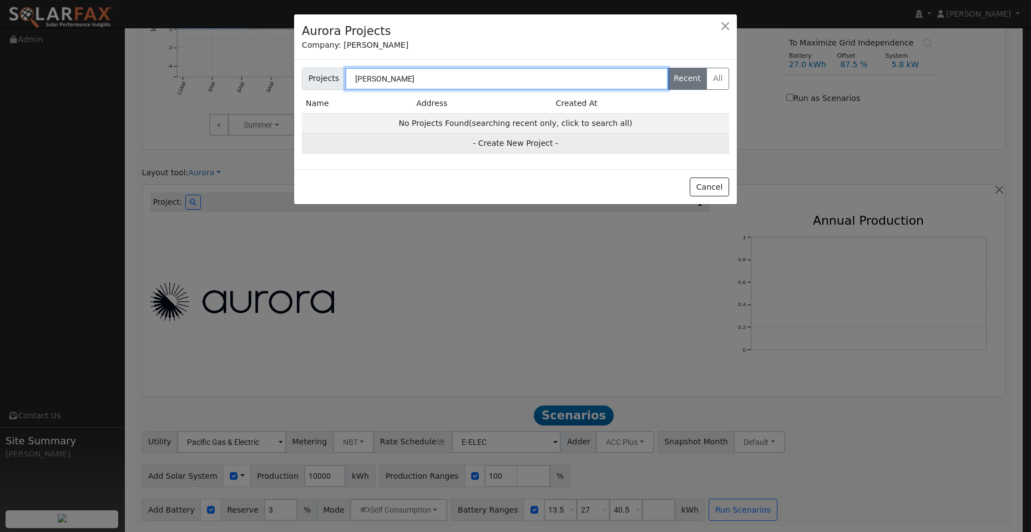
type input "[PERSON_NAME]"
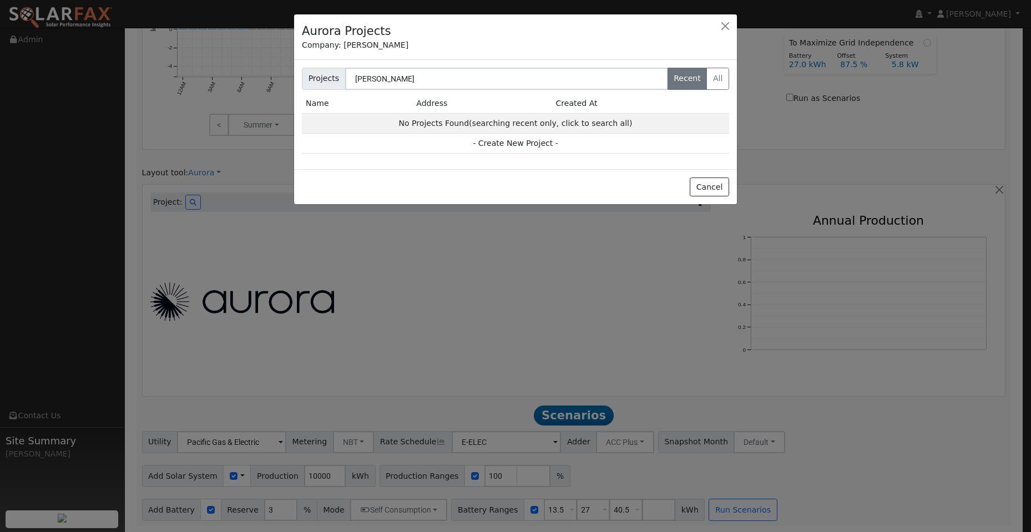
click at [522, 150] on td "- Create New Project -" at bounding box center [515, 144] width 427 height 20
type input "[PERSON_NAME]"
type input "[STREET_ADDRESS]"
type input "[GEOGRAPHIC_DATA]"
type input "CA"
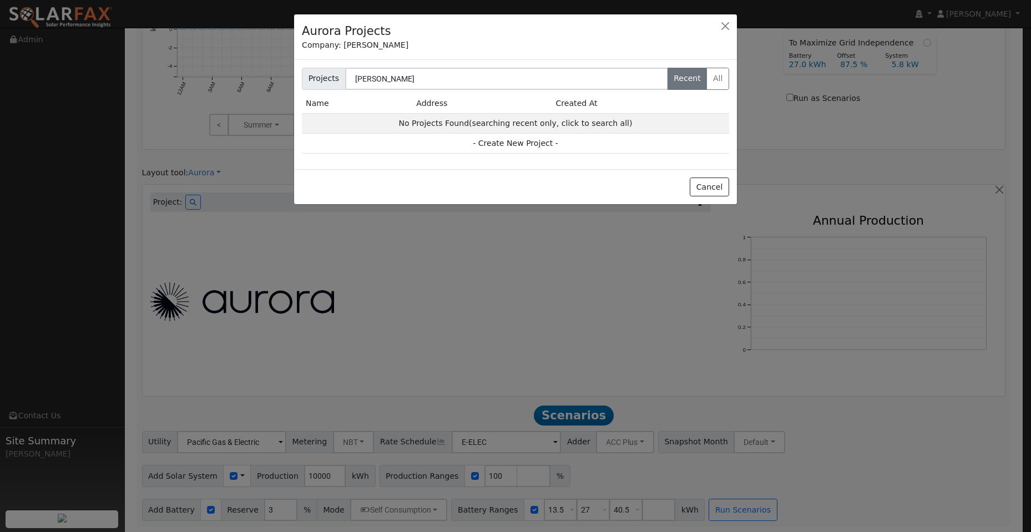
type input "95691"
type input "Design"
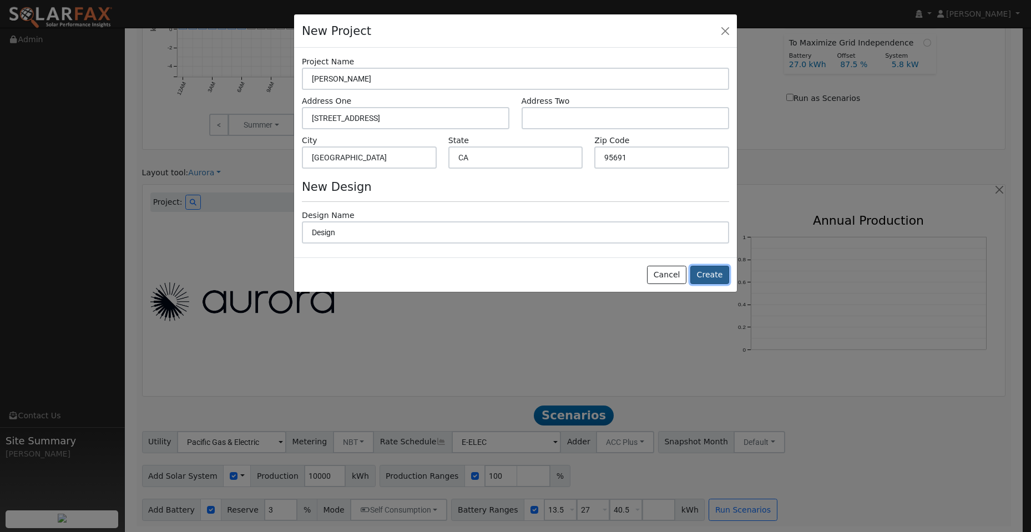
click at [720, 271] on button "Create" at bounding box center [710, 275] width 39 height 19
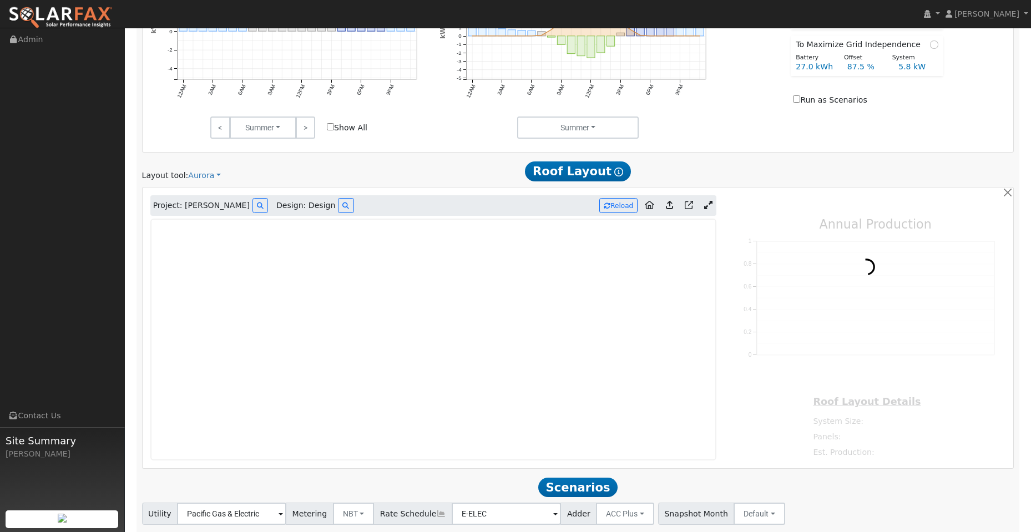
type input "0"
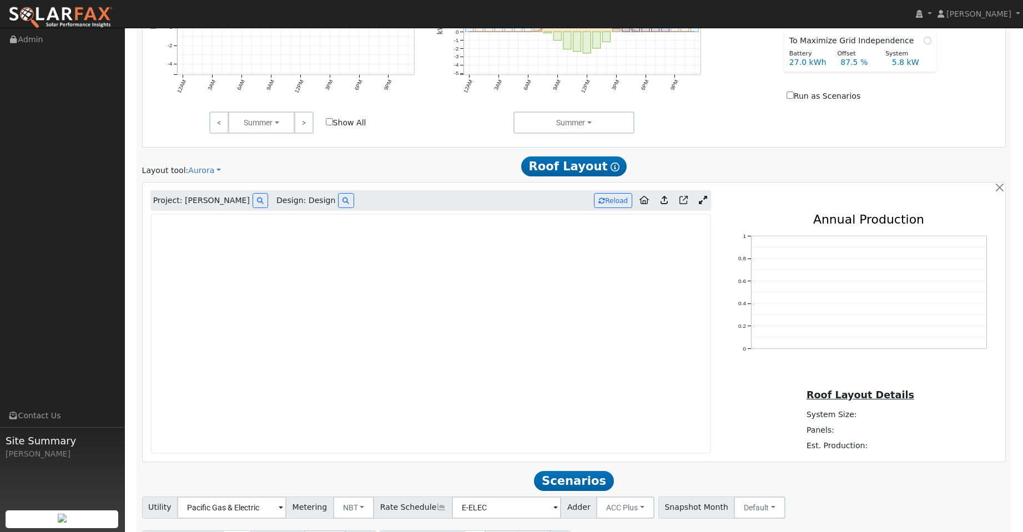
scroll to position [544, 0]
